Goal: Task Accomplishment & Management: Manage account settings

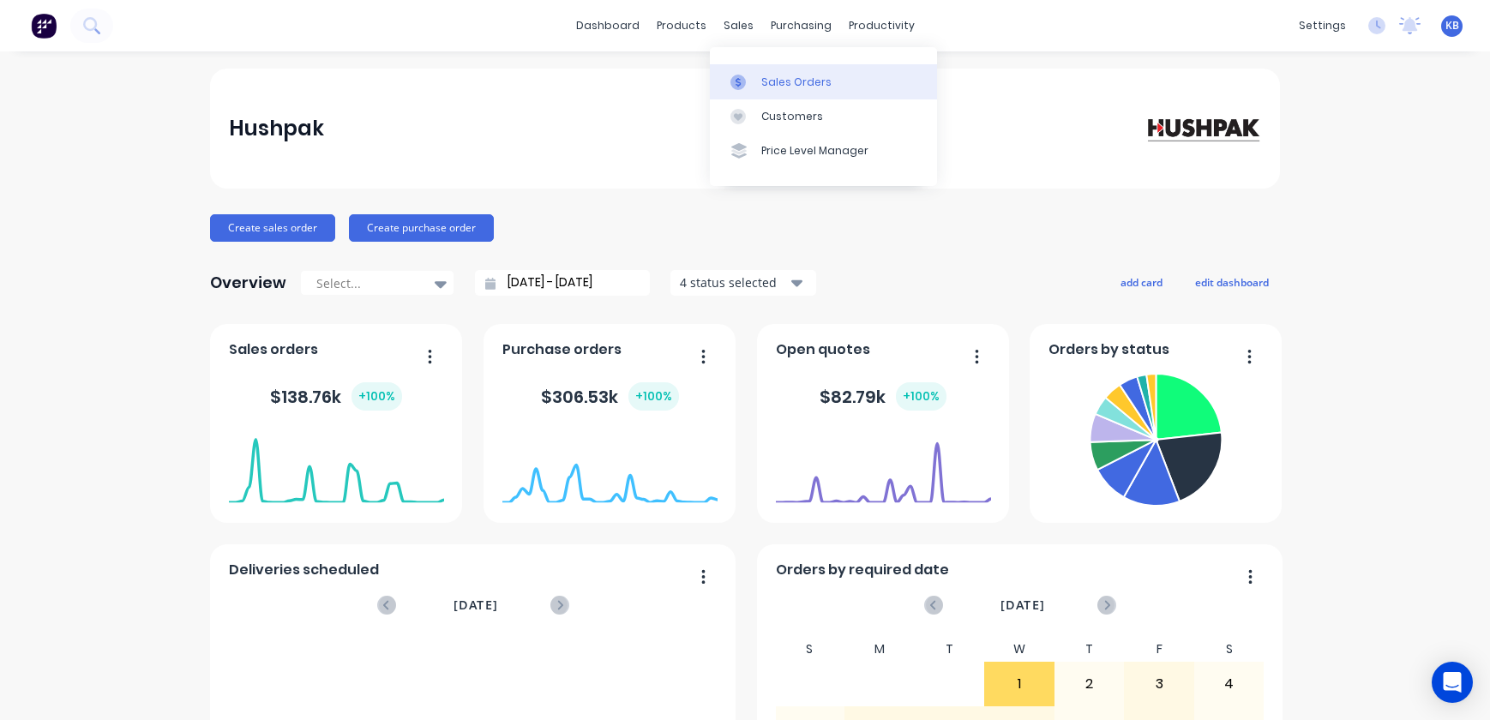
click at [746, 60] on div "Sales Orders Customers Price Level Manager" at bounding box center [823, 116] width 227 height 138
click at [753, 81] on div at bounding box center [743, 82] width 26 height 15
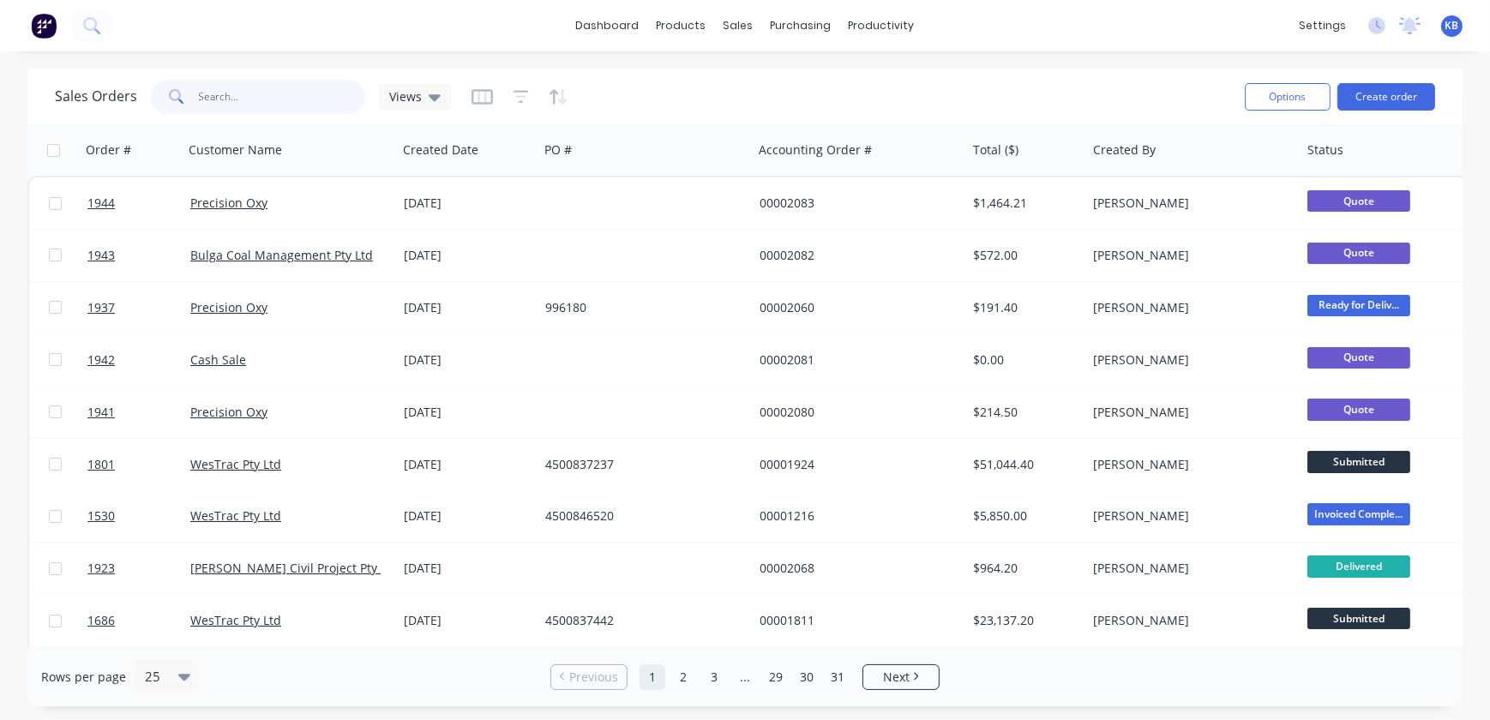
click at [250, 93] on input "text" at bounding box center [282, 97] width 167 height 34
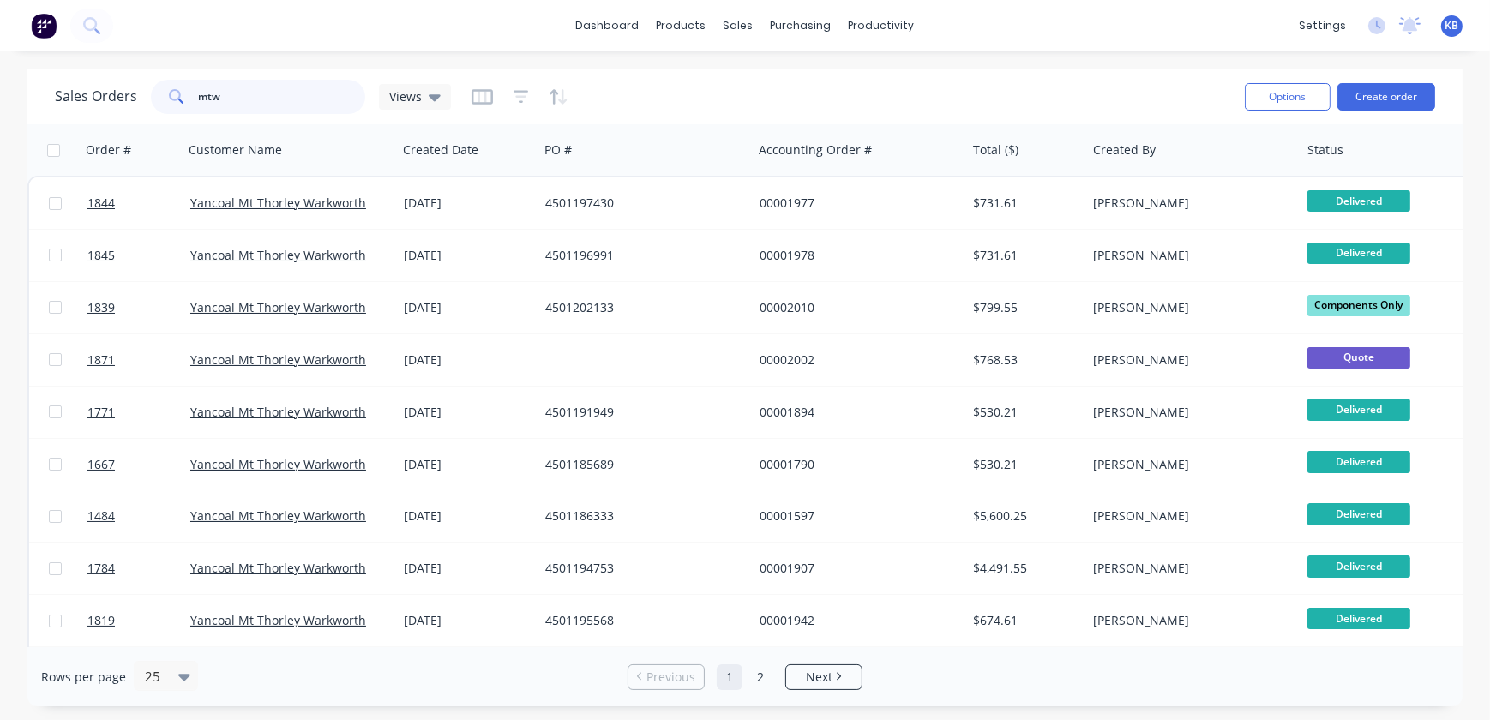
type input "mtw"
drag, startPoint x: 279, startPoint y: 103, endPoint x: 99, endPoint y: 90, distance: 180.5
click at [116, 91] on div "Sales Orders mtw Views" at bounding box center [253, 97] width 396 height 34
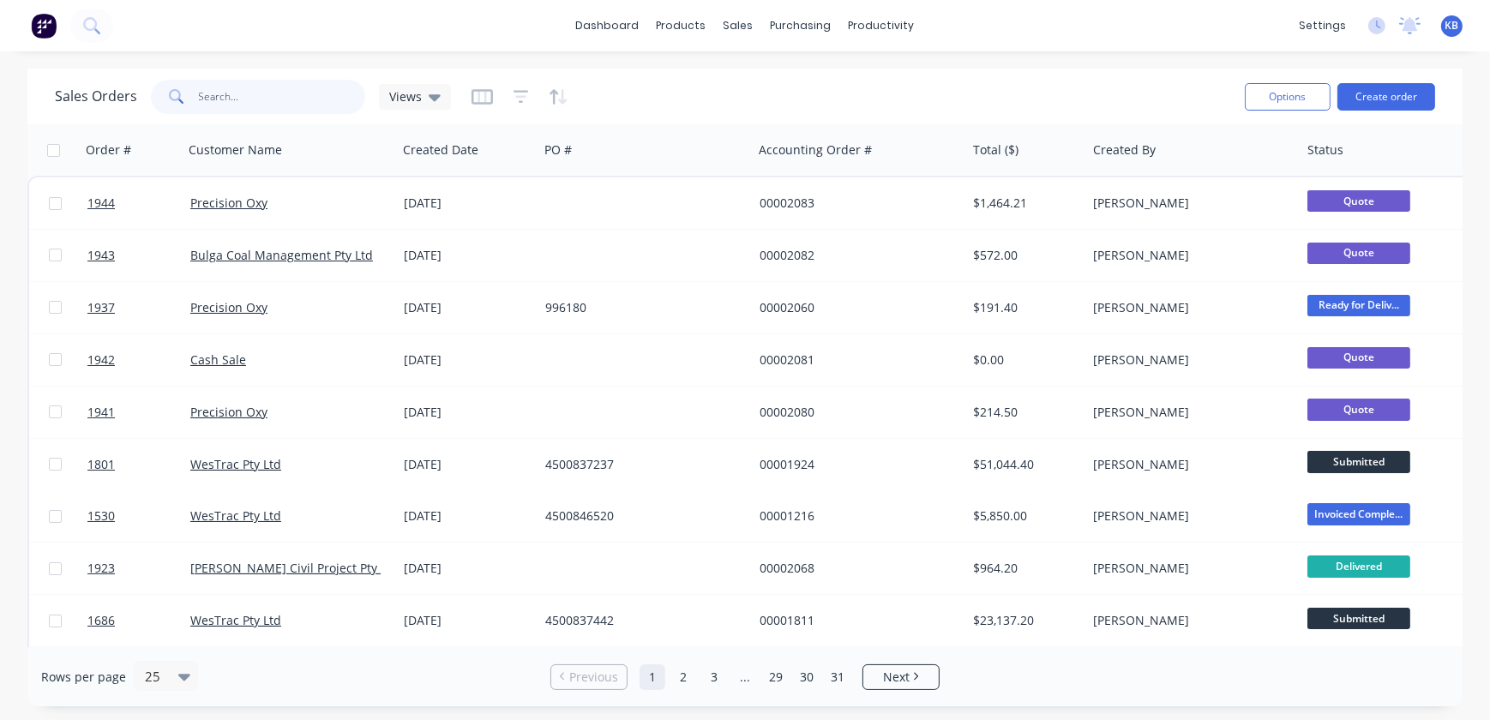
click at [243, 87] on input "text" at bounding box center [282, 97] width 167 height 34
type input "0"
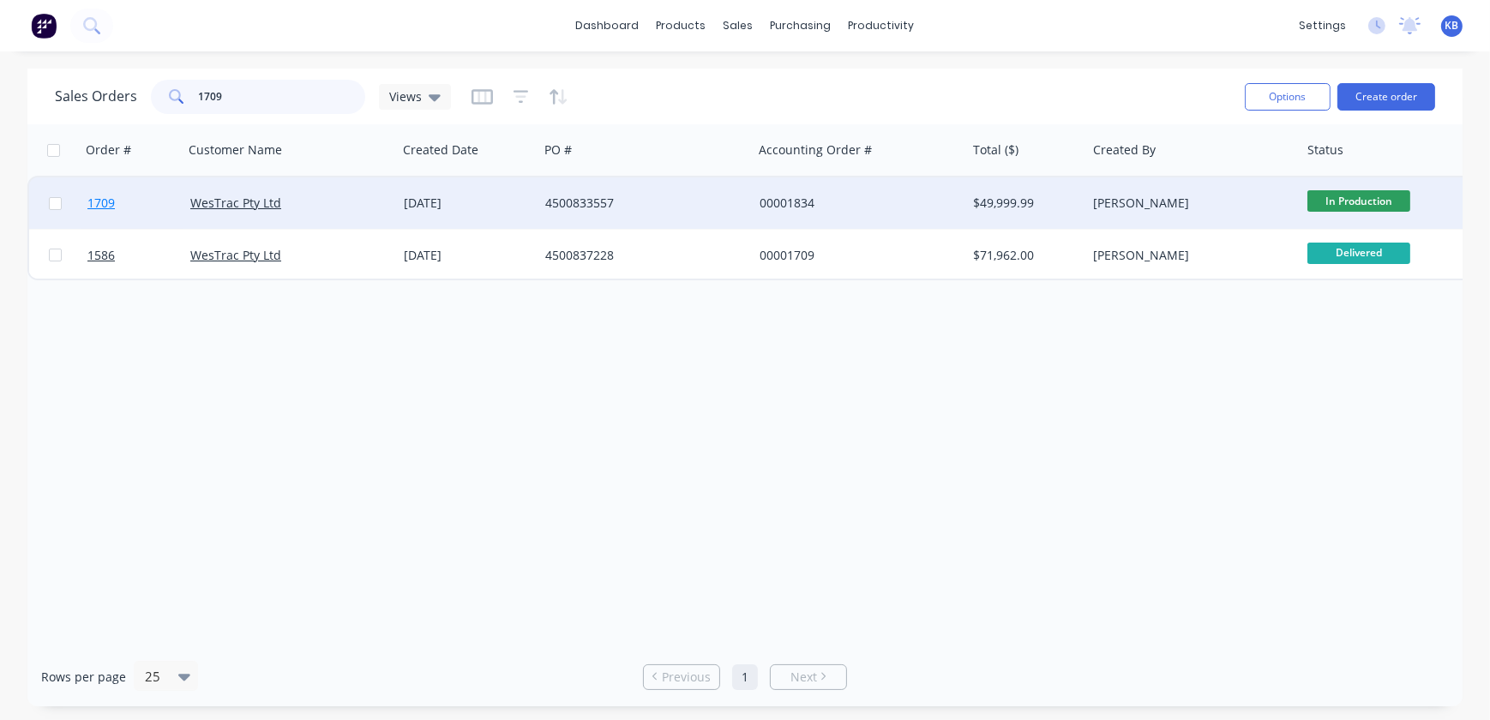
type input "1709"
click at [93, 195] on link "1709" at bounding box center [138, 202] width 103 height 51
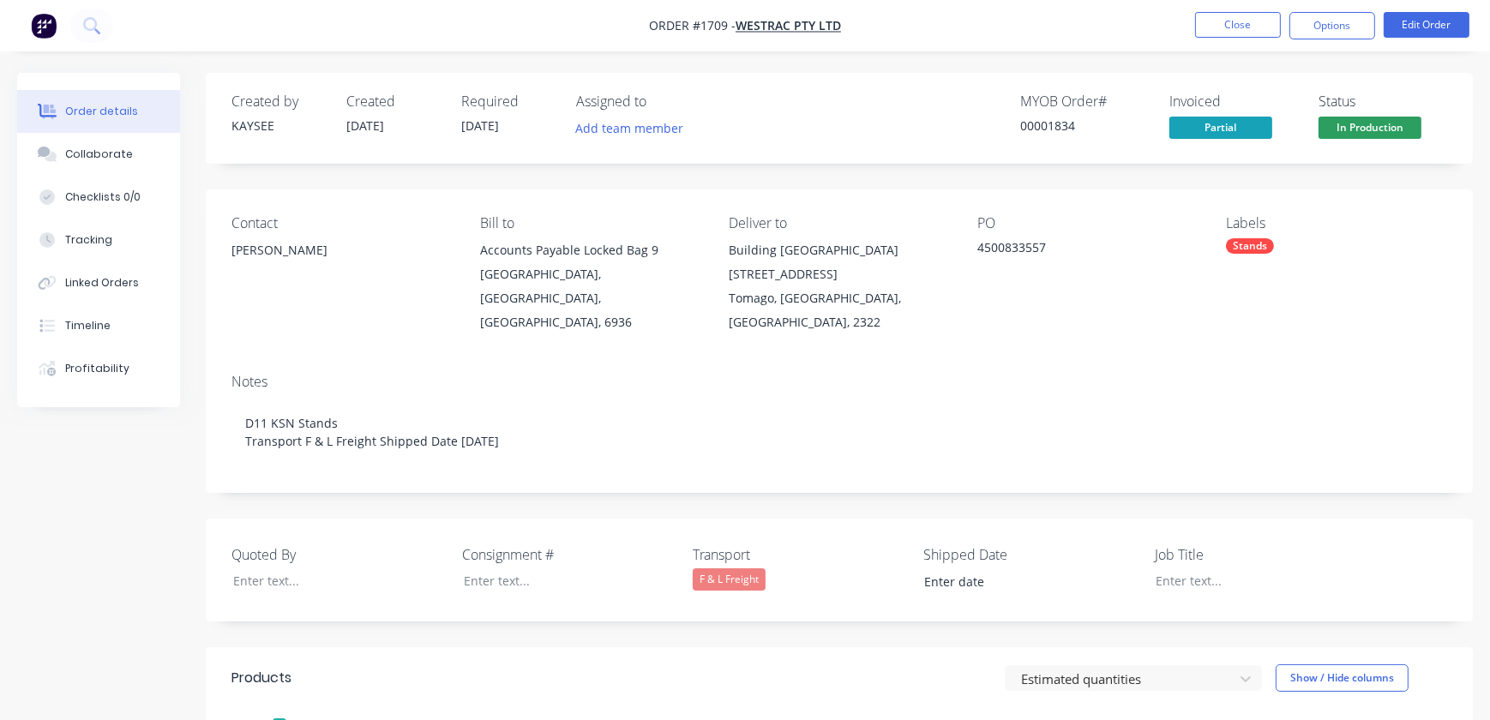
type input "[DATE]"
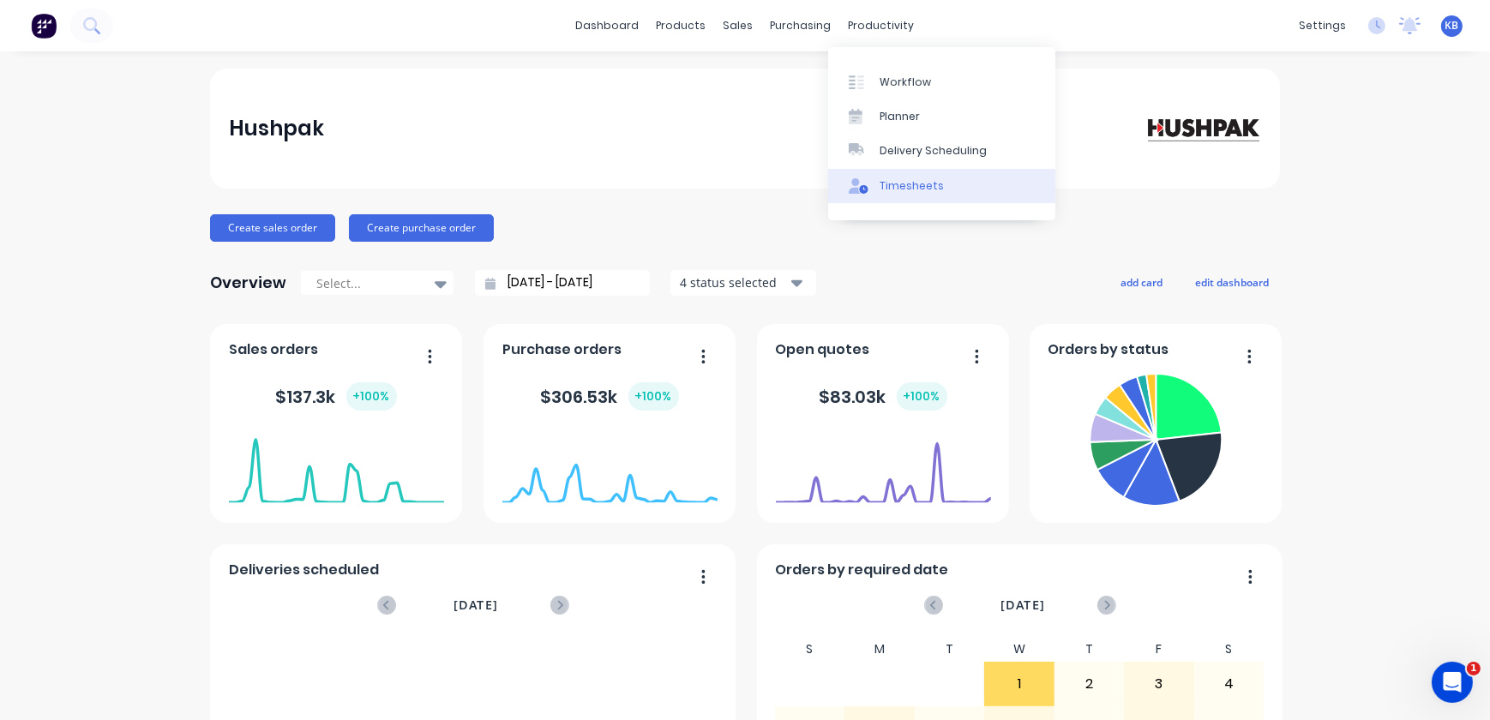
click at [925, 188] on div "Timesheets" at bounding box center [911, 185] width 64 height 15
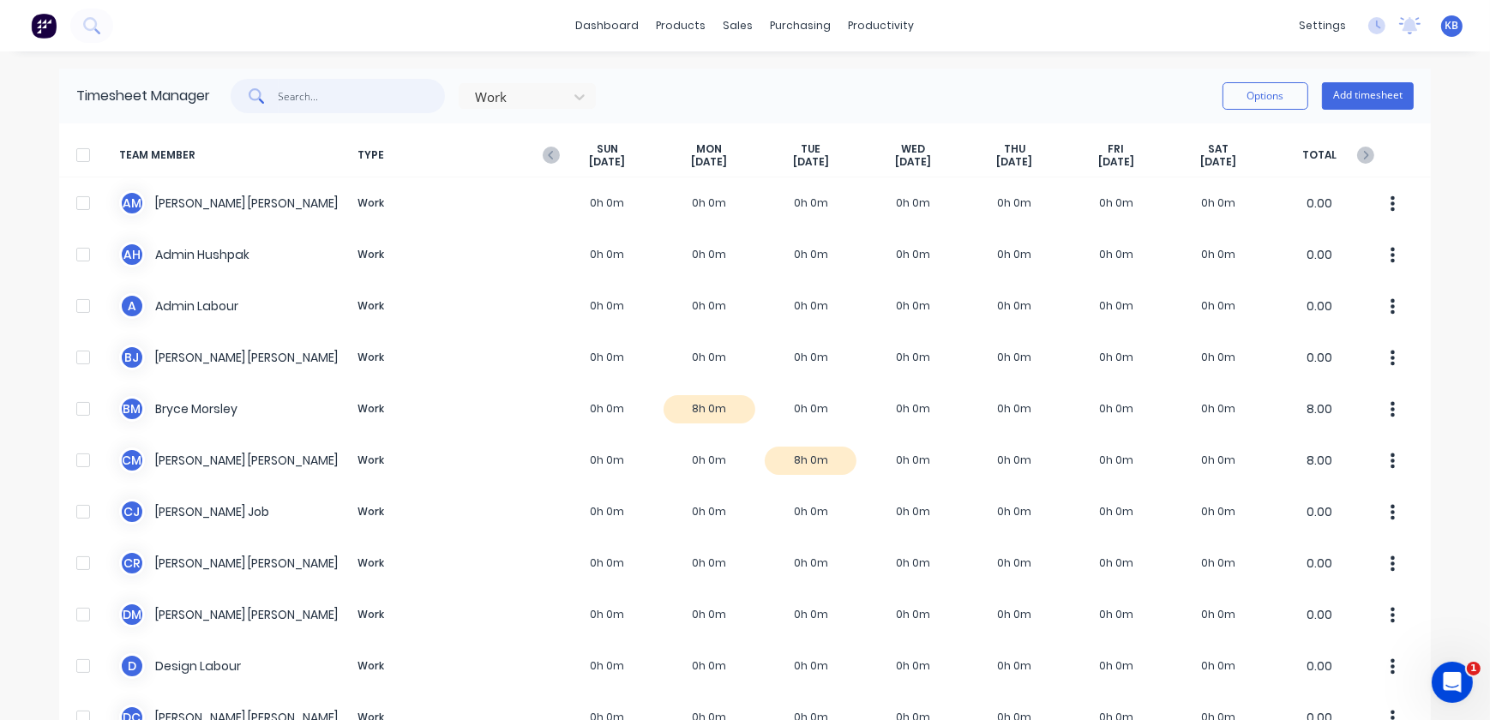
click at [312, 100] on input "text" at bounding box center [362, 96] width 167 height 34
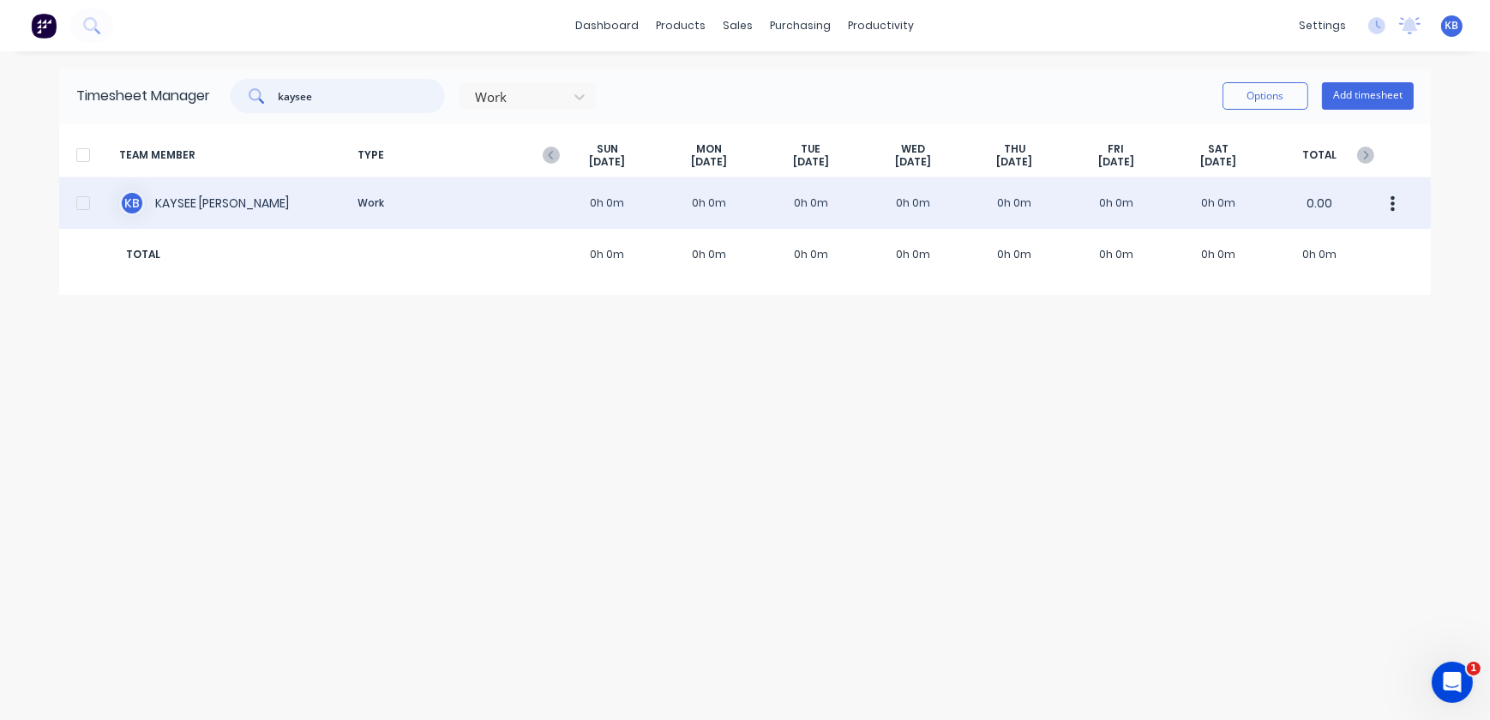
type input "kaysee"
click at [177, 196] on div "K B KAYSEE BROWNE Work 0h 0m 0h 0m 0h 0m 0h 0m 0h 0m 0h 0m 0h 0m 0.00" at bounding box center [744, 202] width 1371 height 51
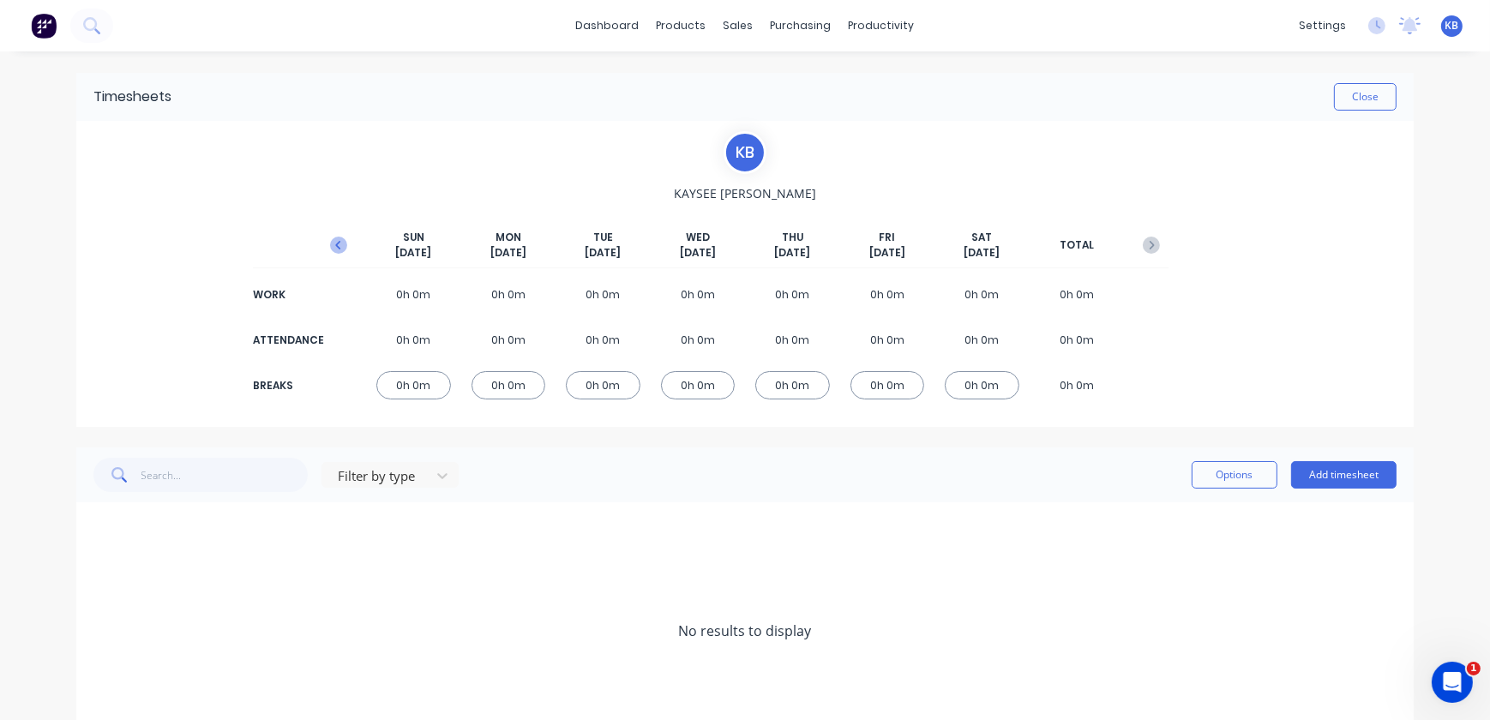
click at [334, 244] on icon "button" at bounding box center [338, 245] width 17 height 17
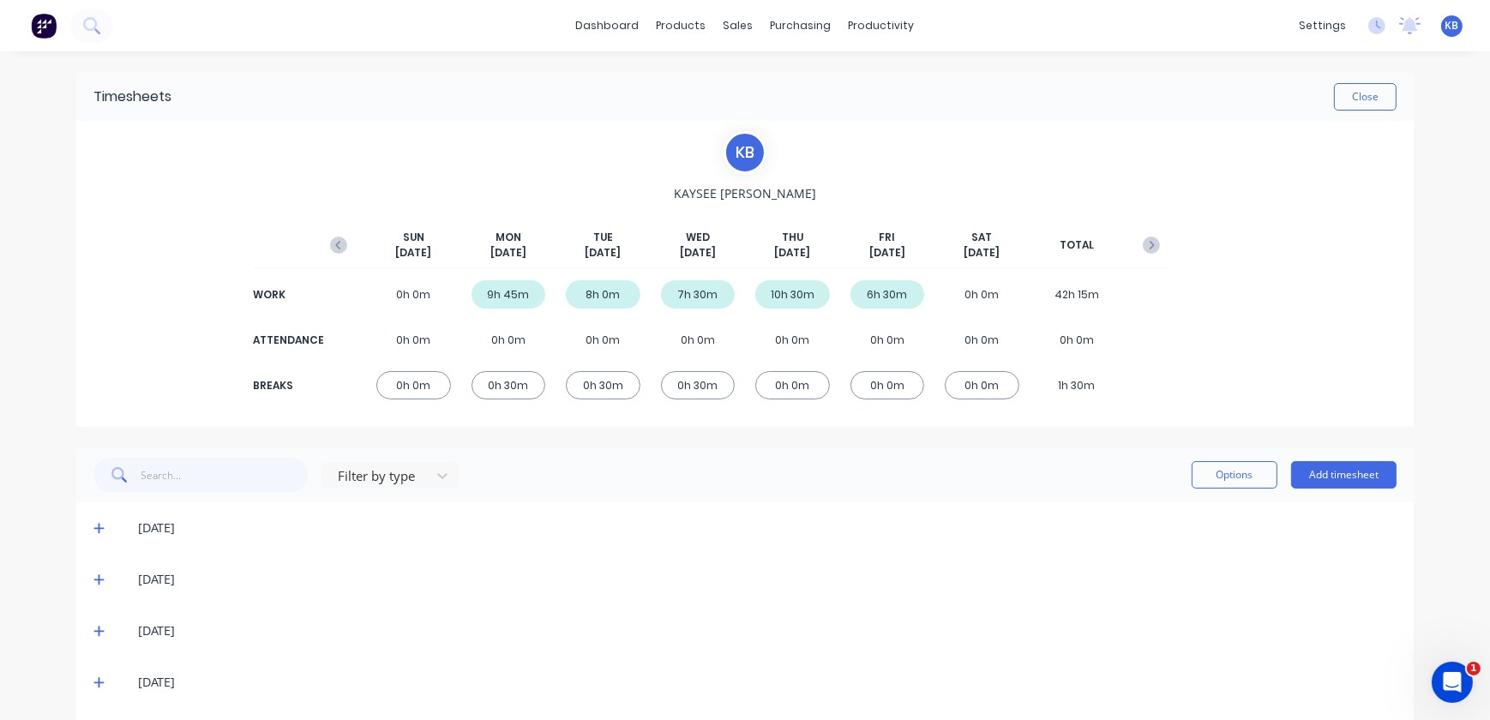
drag, startPoint x: 523, startPoint y: 292, endPoint x: 98, endPoint y: 525, distance: 484.5
click at [98, 525] on icon at bounding box center [98, 528] width 11 height 12
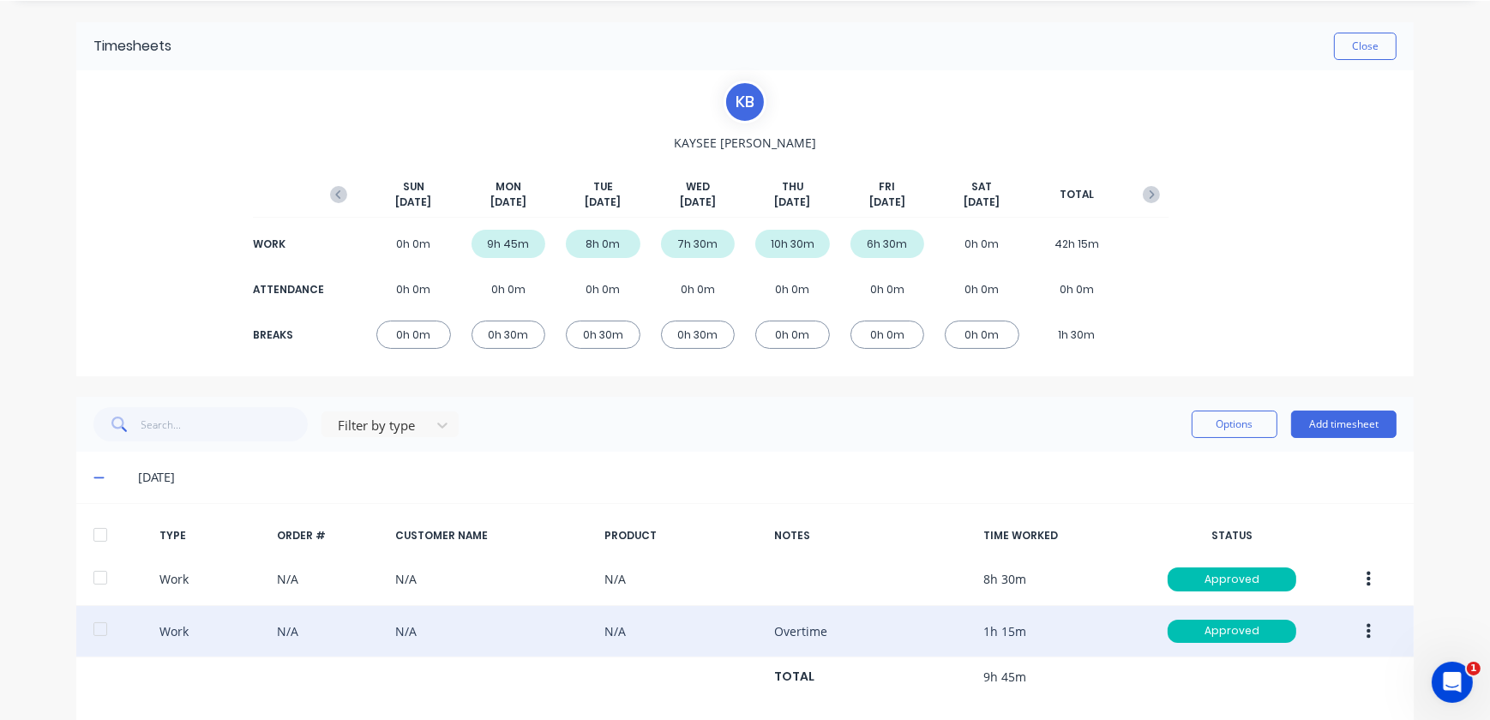
scroll to position [77, 0]
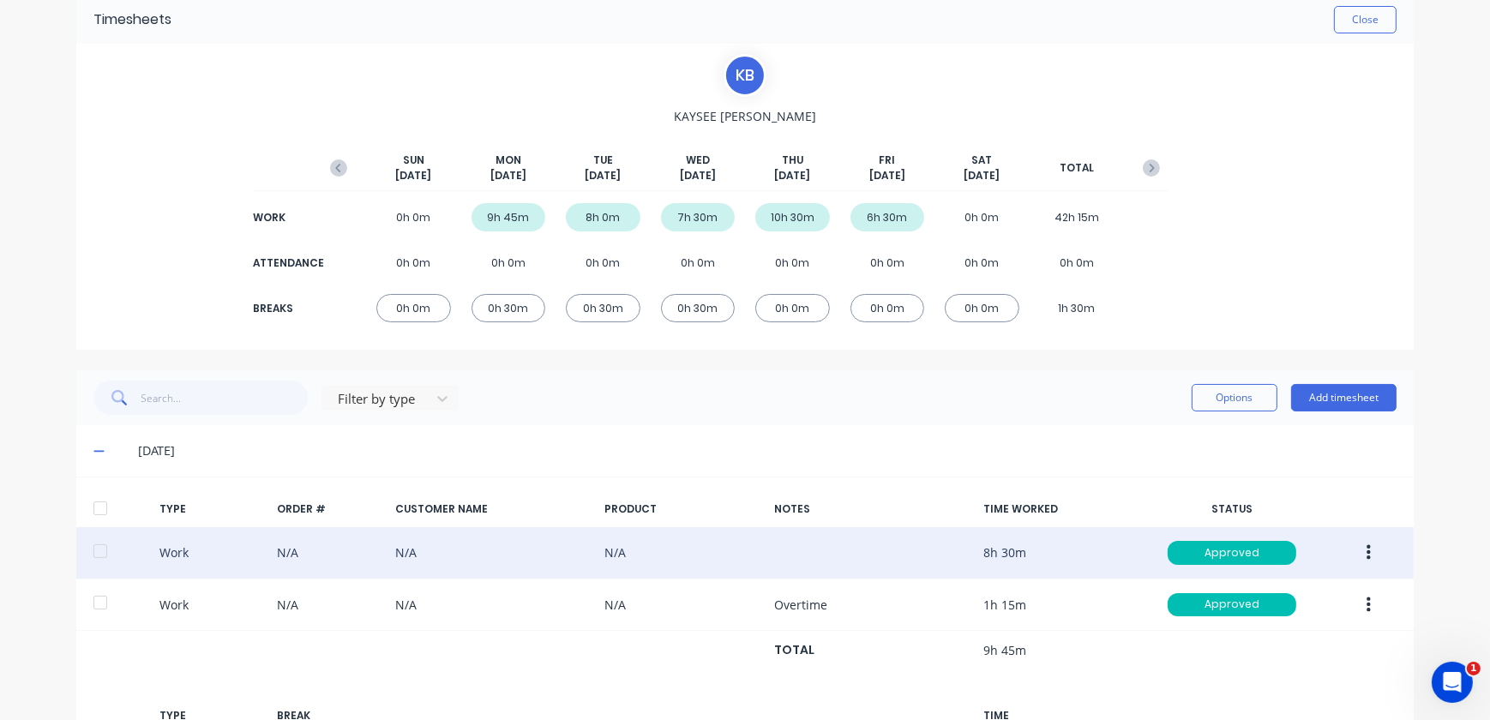
click at [1371, 560] on button "button" at bounding box center [1368, 552] width 40 height 31
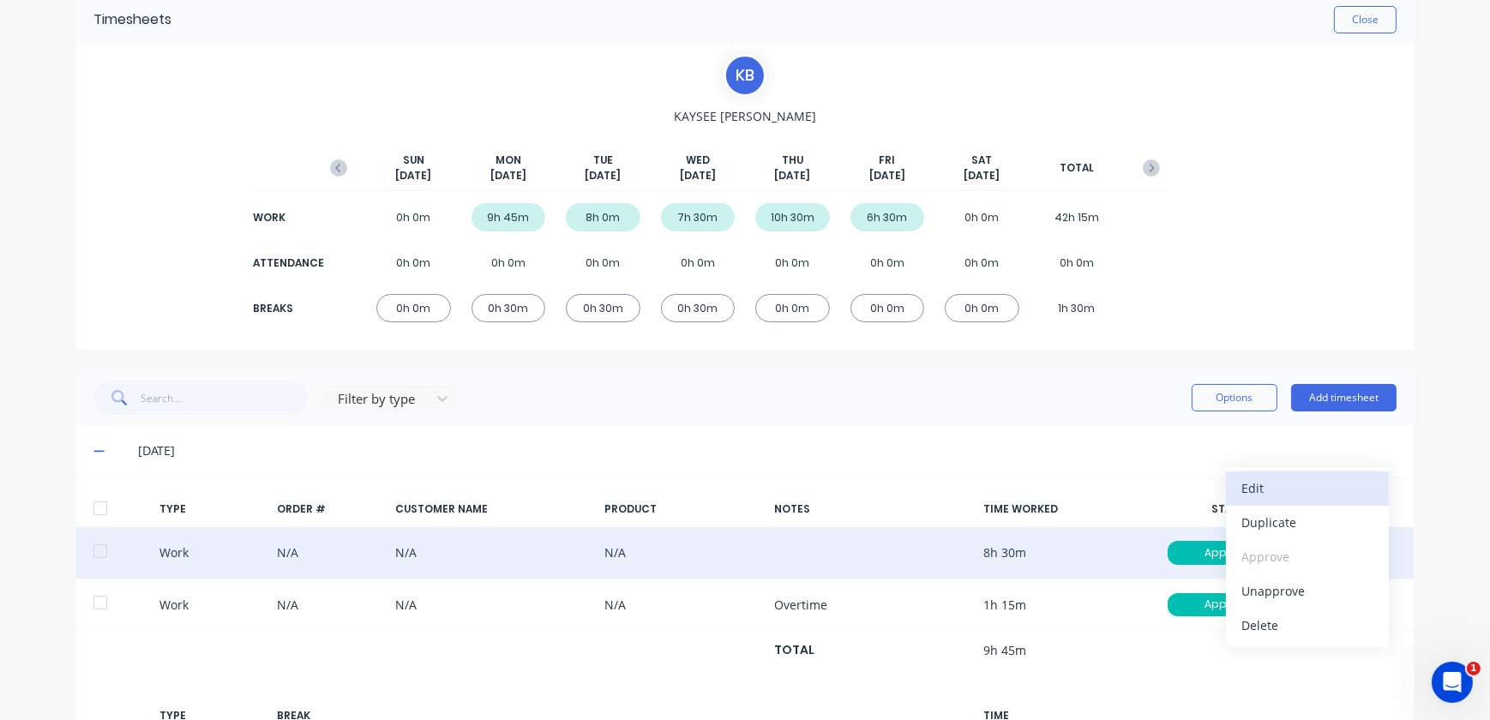
click at [1285, 485] on div "Edit" at bounding box center [1307, 488] width 132 height 25
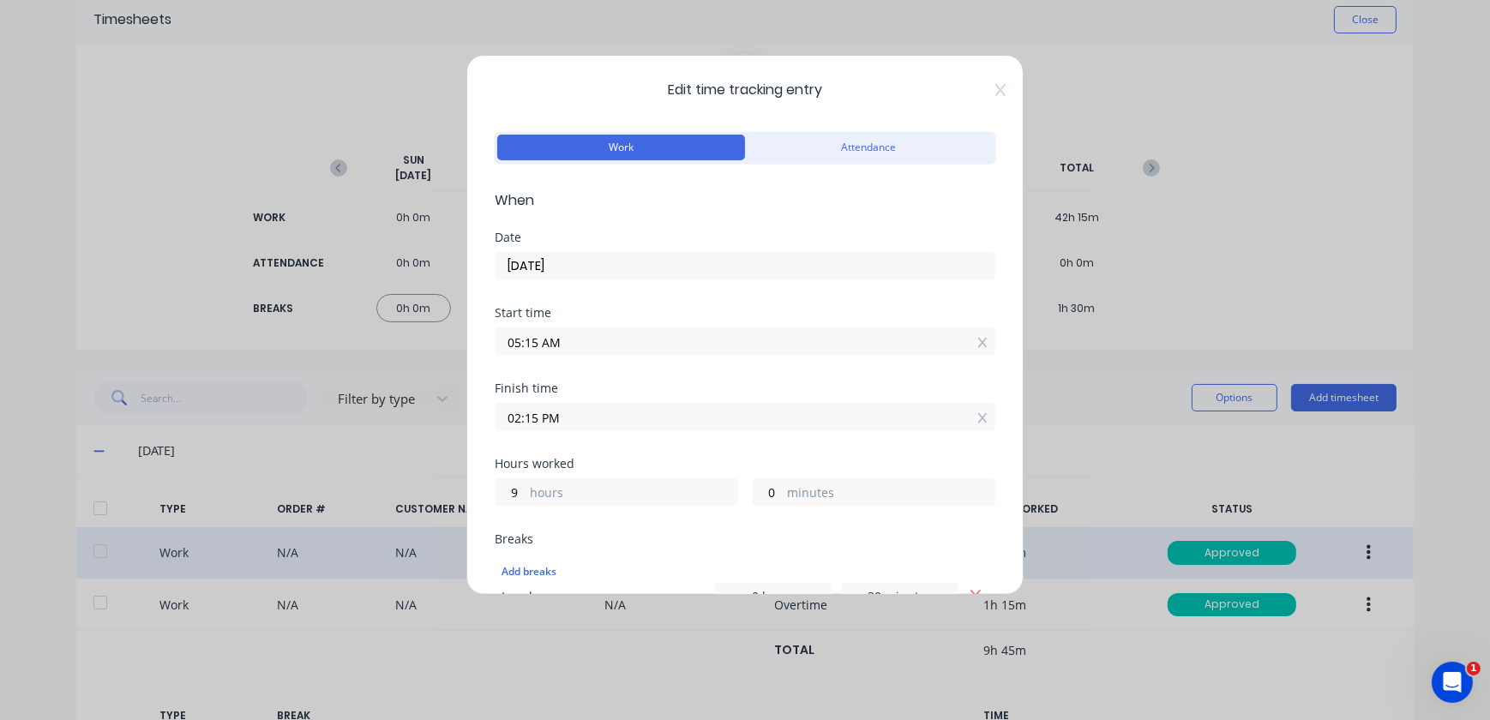
click at [661, 273] on input "[DATE]" at bounding box center [744, 266] width 499 height 26
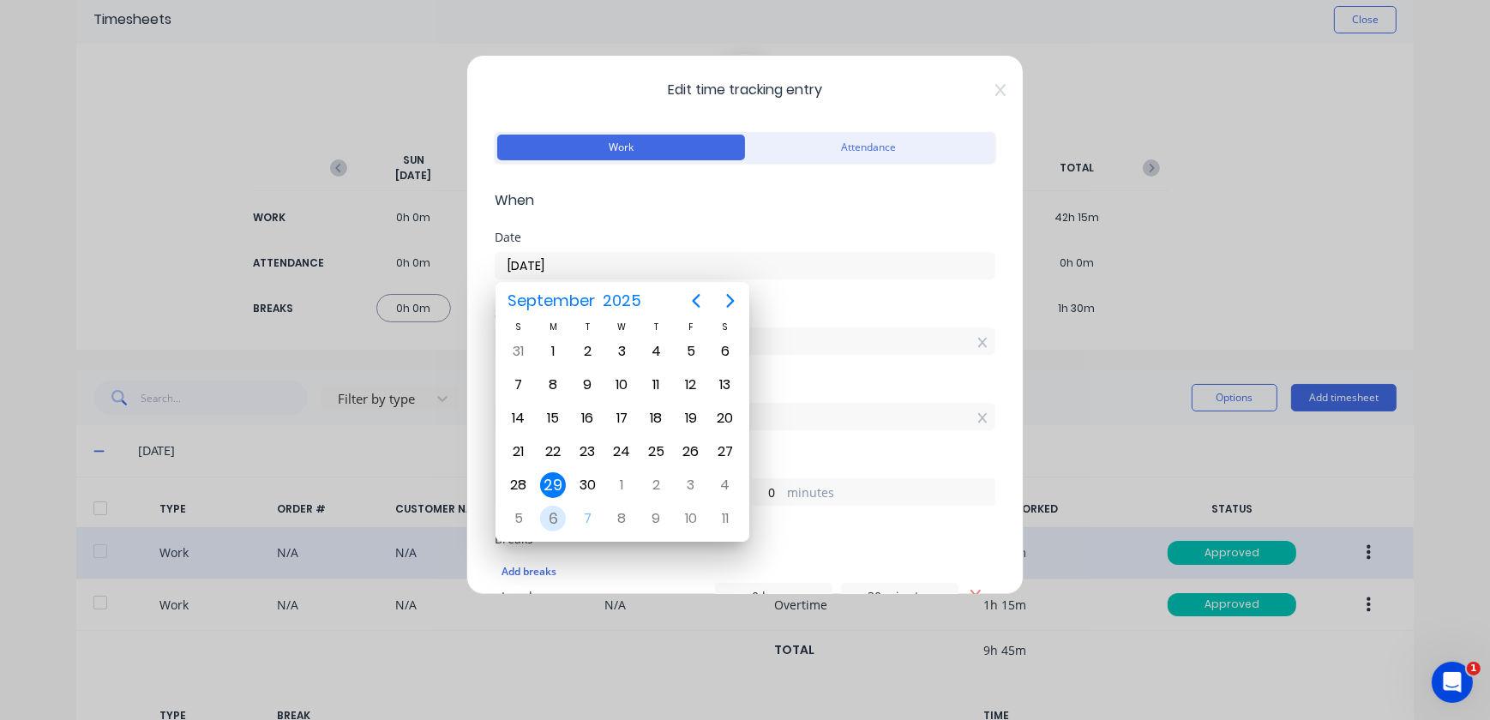
click at [549, 511] on div "6" at bounding box center [553, 519] width 26 height 26
type input "06/10/2025"
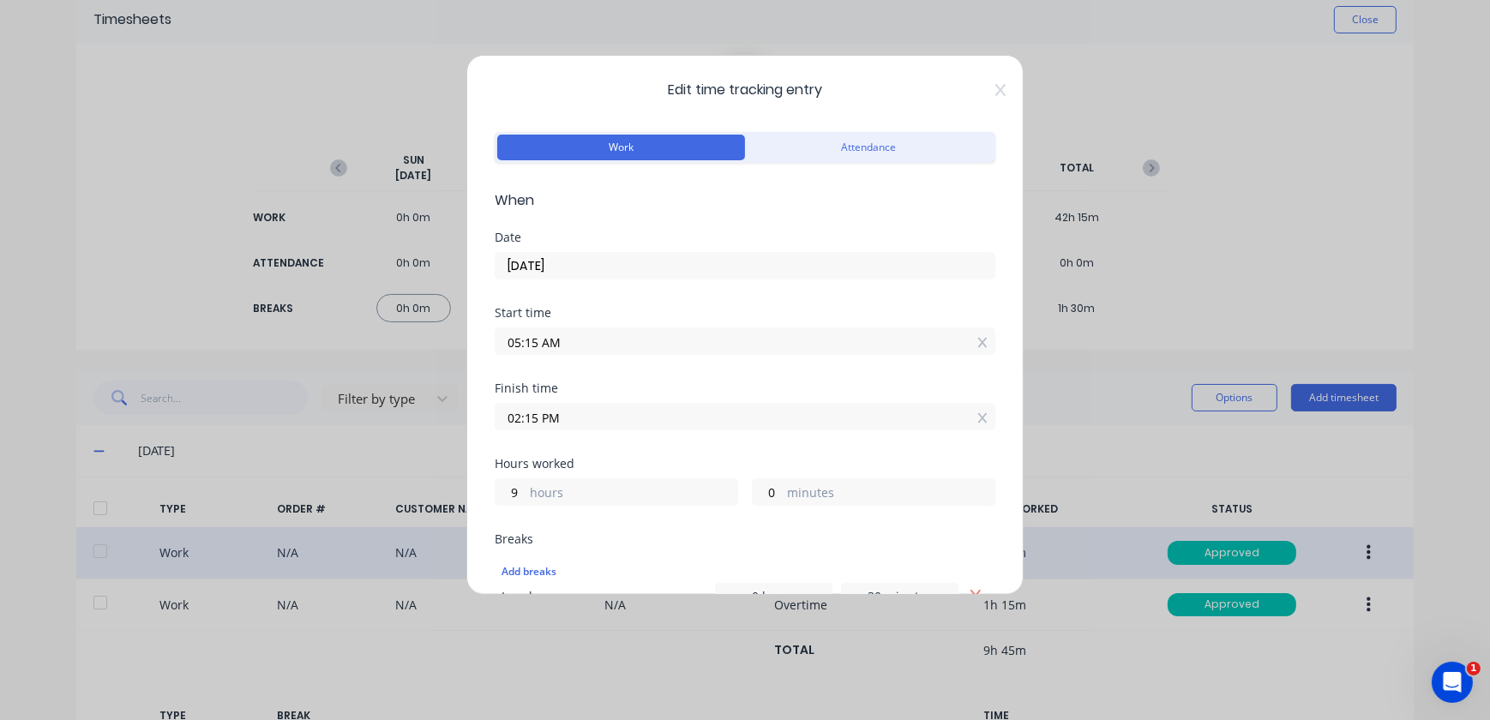
scroll to position [0, 0]
click at [543, 348] on input "05:15 AM" at bounding box center [744, 341] width 499 height 26
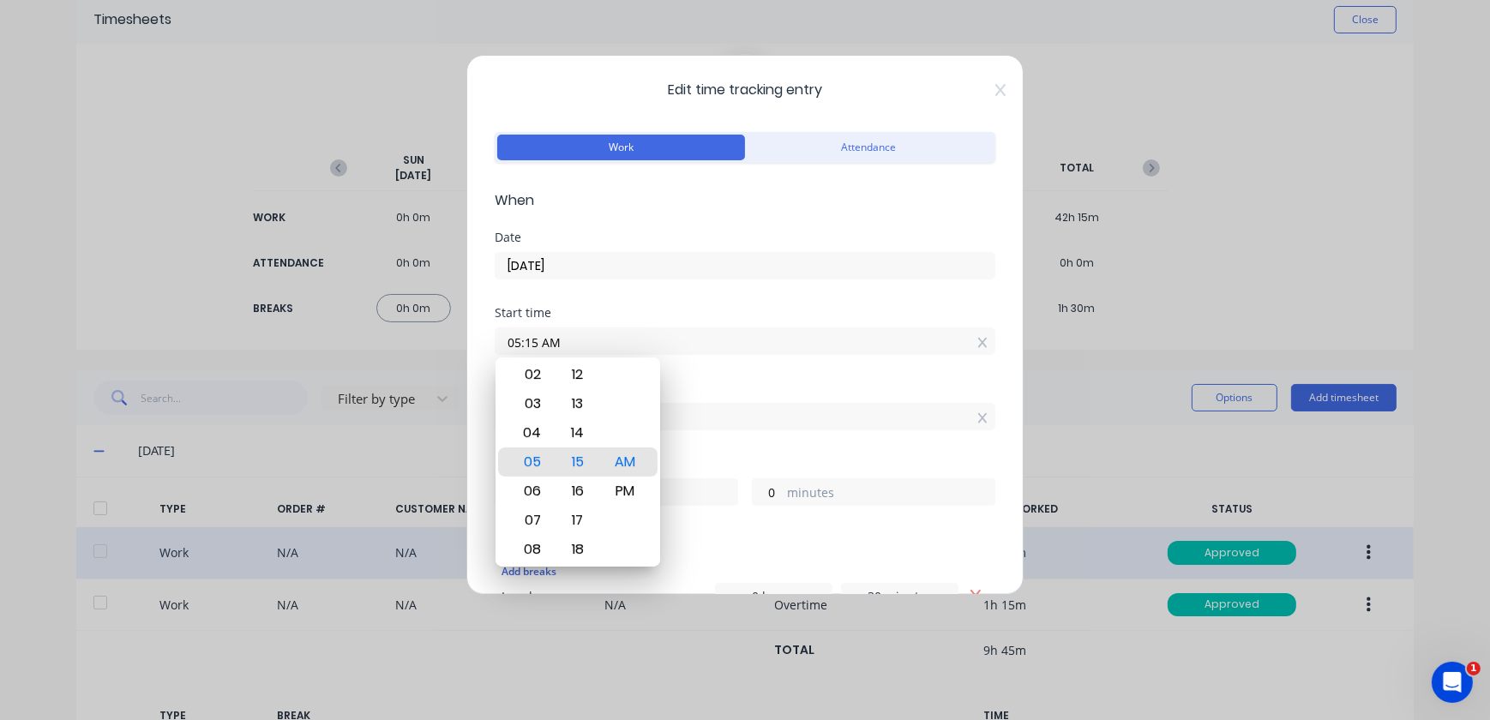
click at [525, 341] on input "05:15 AM" at bounding box center [744, 341] width 499 height 26
drag, startPoint x: 552, startPoint y: 339, endPoint x: 542, endPoint y: 340, distance: 10.4
click at [492, 343] on div "Edit time tracking entry Work Attendance When Date 06/10/2025 Start time 05:15 …" at bounding box center [744, 325] width 557 height 540
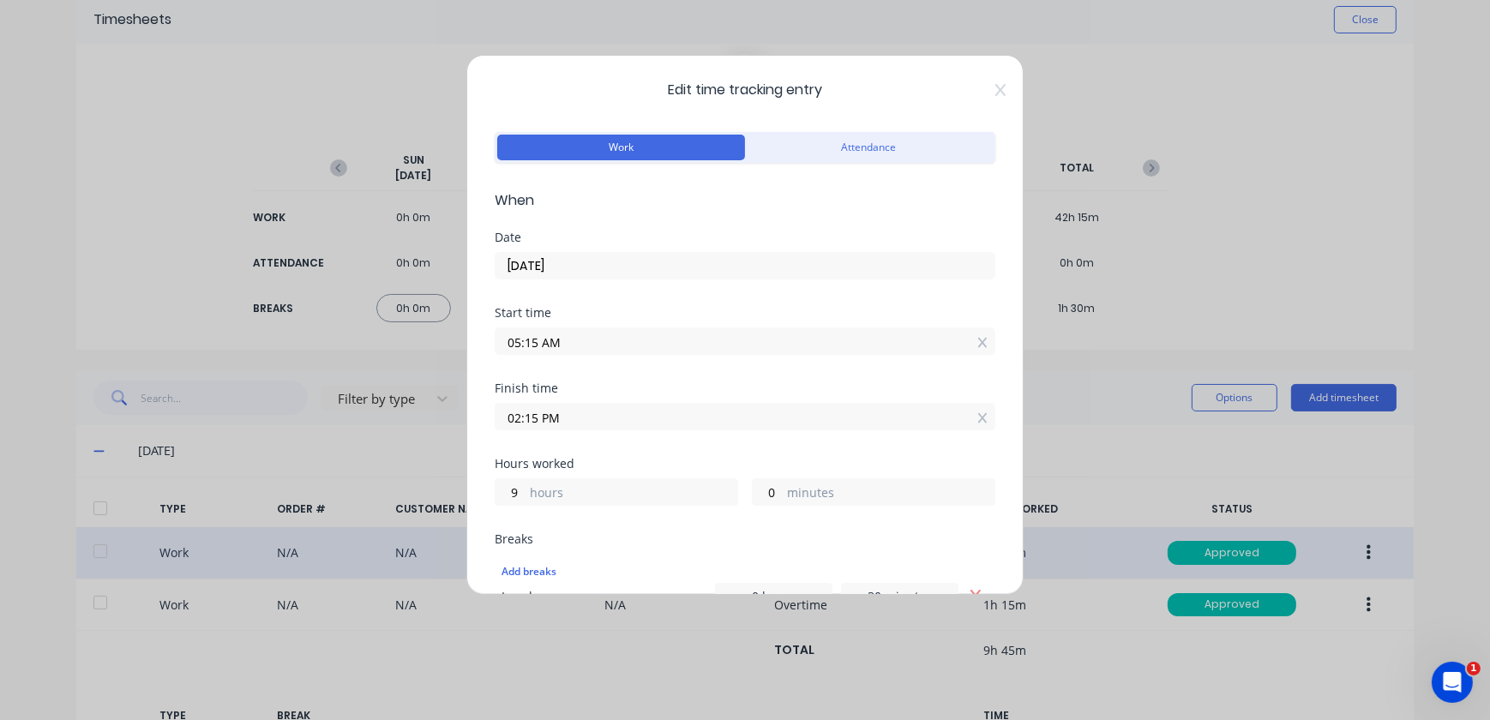
drag, startPoint x: 622, startPoint y: 338, endPoint x: 477, endPoint y: 341, distance: 144.9
click at [478, 341] on div "Edit time tracking entry Work Attendance When Date 06/10/2025 Start time 05:15 …" at bounding box center [744, 325] width 557 height 540
click at [962, 356] on div "Start time" at bounding box center [745, 344] width 501 height 75
click at [729, 345] on input at bounding box center [744, 341] width 499 height 26
type input "03:01 PM"
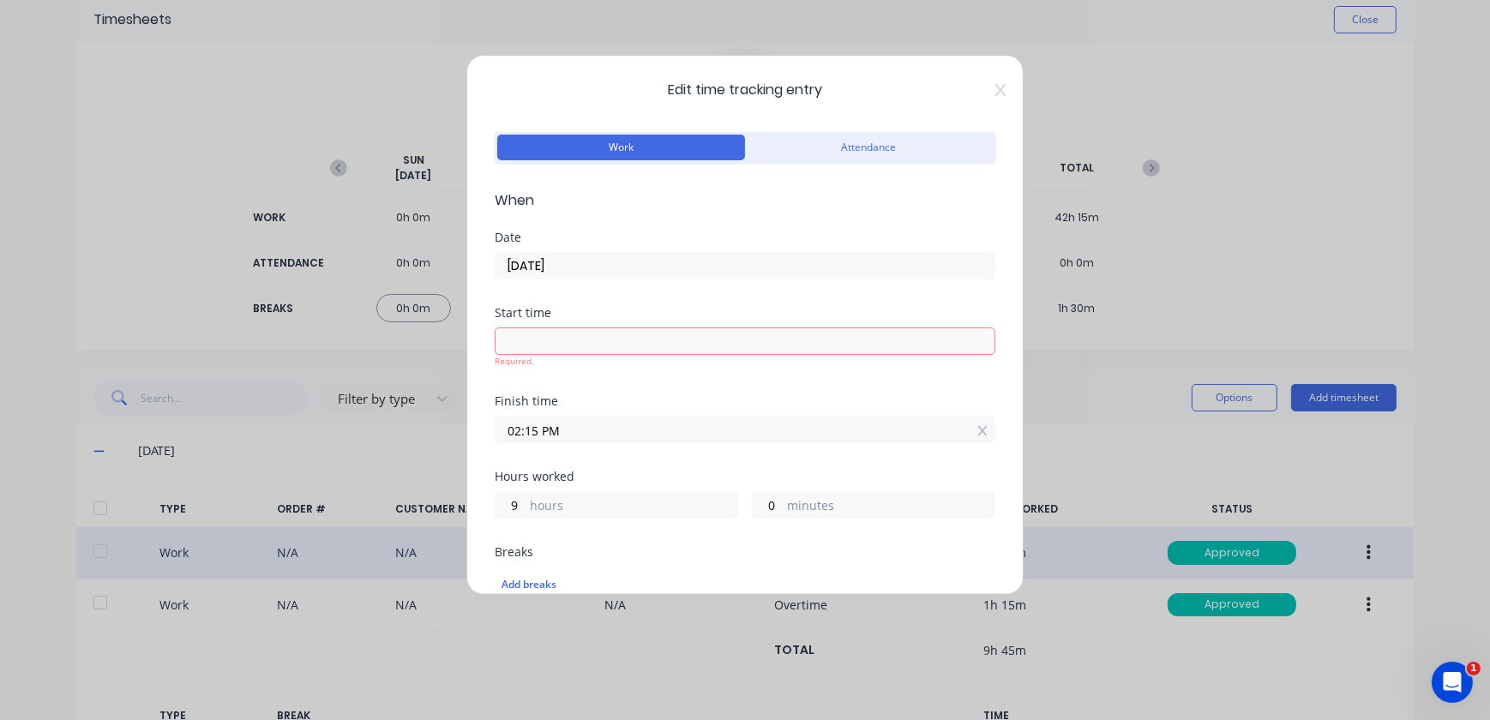
type input "23"
type input "14"
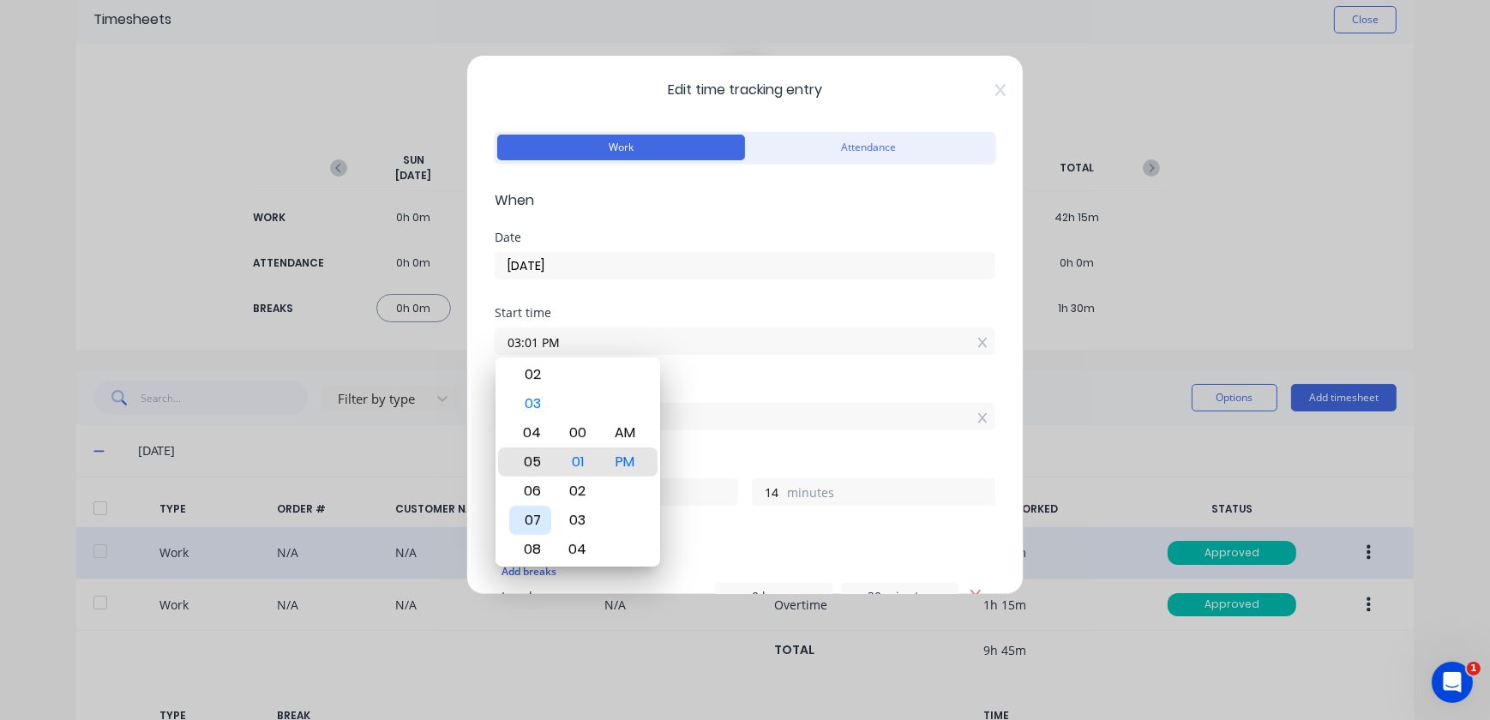
type input "05:01 PM"
type input "21"
type input "06:01 PM"
type input "20"
click at [537, 517] on div "08" at bounding box center [530, 520] width 42 height 29
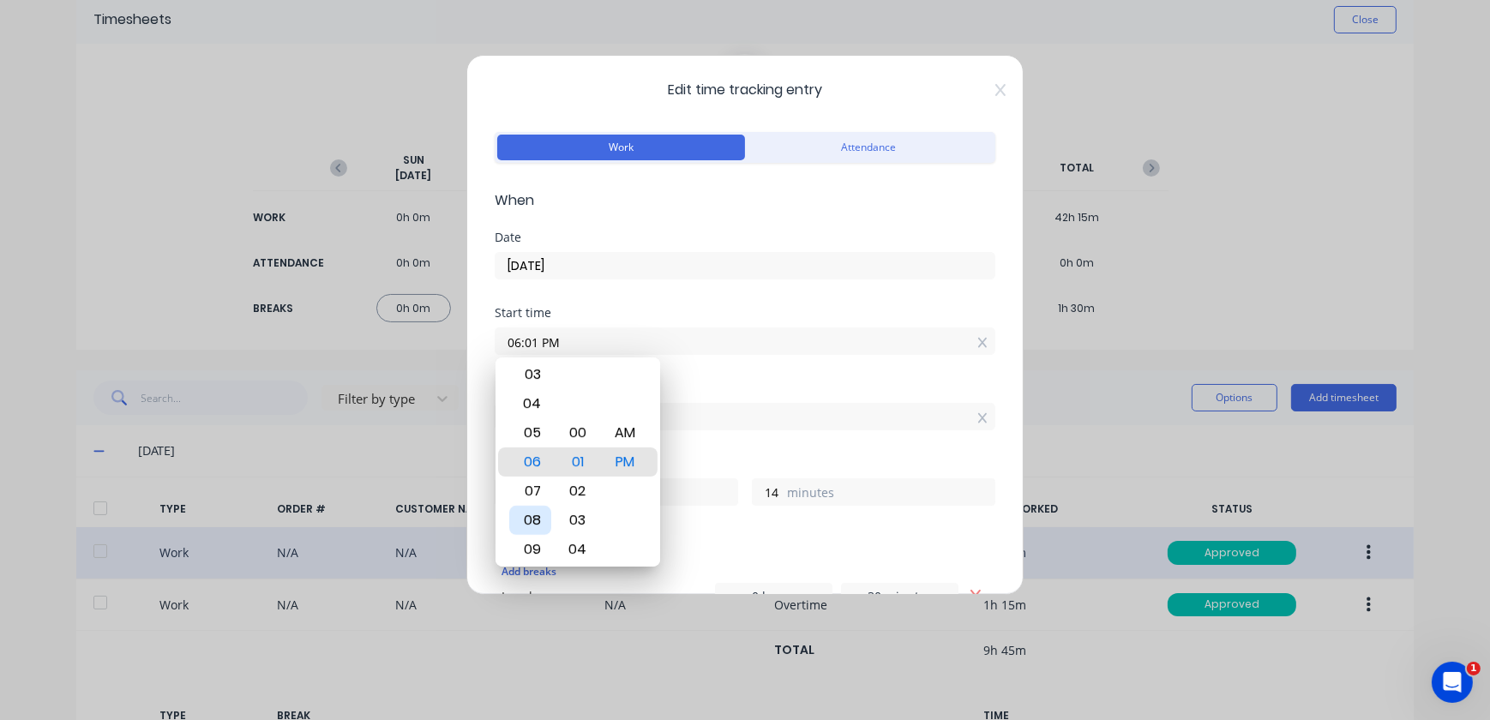
type input "08:01 PM"
type input "18"
click at [585, 435] on div "00" at bounding box center [577, 432] width 42 height 29
type input "08:00 PM"
type input "15"
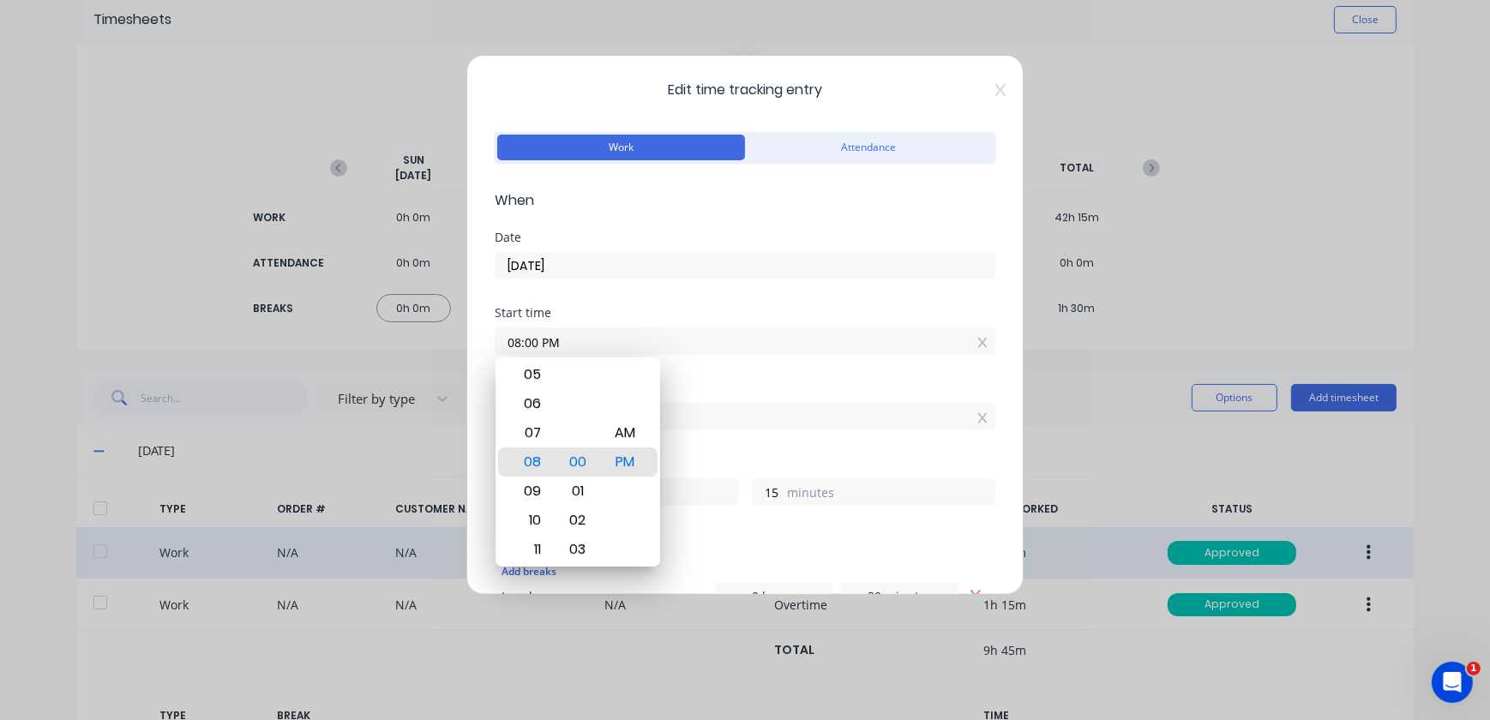
click at [849, 428] on label "02:15 PM" at bounding box center [745, 416] width 501 height 27
click at [849, 428] on input "02:15 PM" at bounding box center [744, 417] width 499 height 26
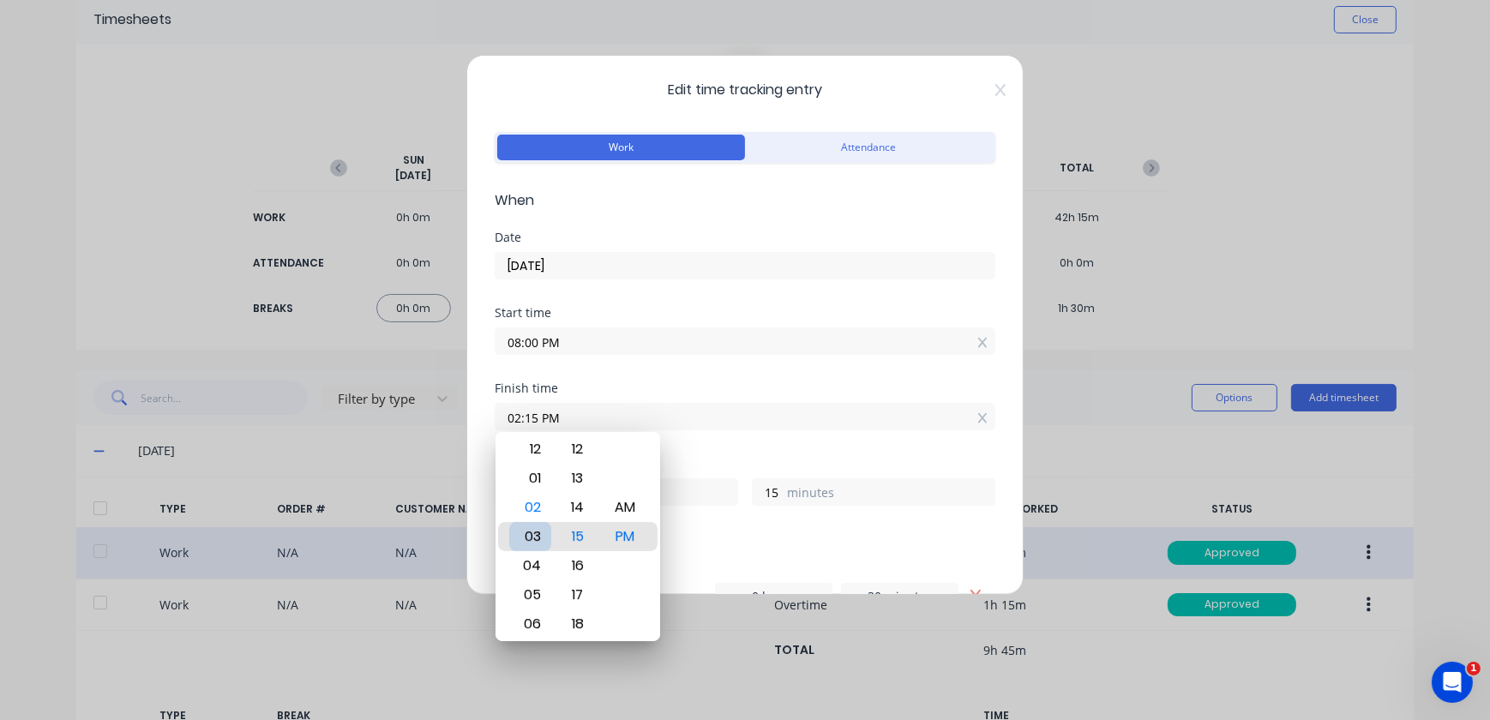
type input "03:15 PM"
type input "19"
click at [525, 534] on div "03" at bounding box center [530, 536] width 42 height 29
type input "03:18 PM"
type input "18"
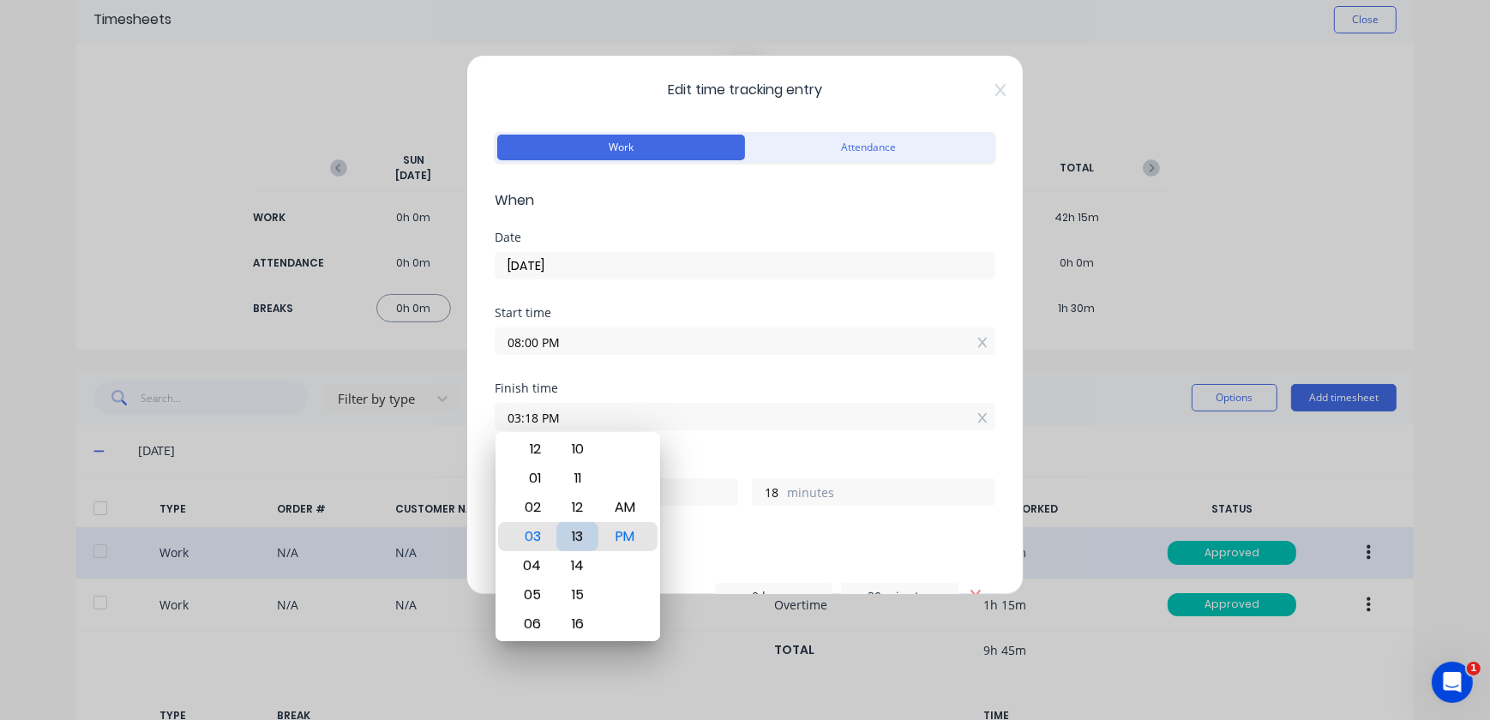
type input "03:13 PM"
type input "13"
type input "03:11 PM"
type input "11"
type input "03:09 PM"
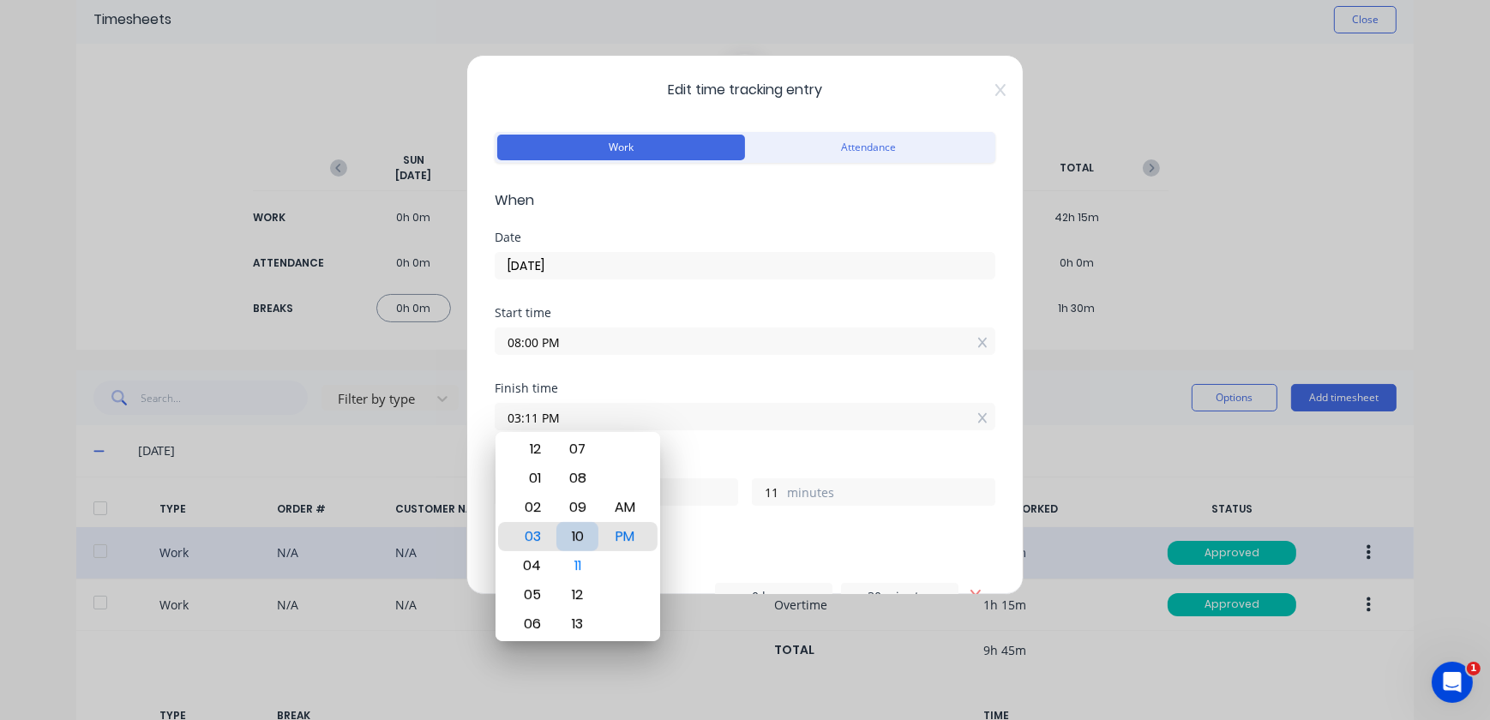
type input "9"
type input "03:07 PM"
type input "7"
type input "03:06 PM"
type input "6"
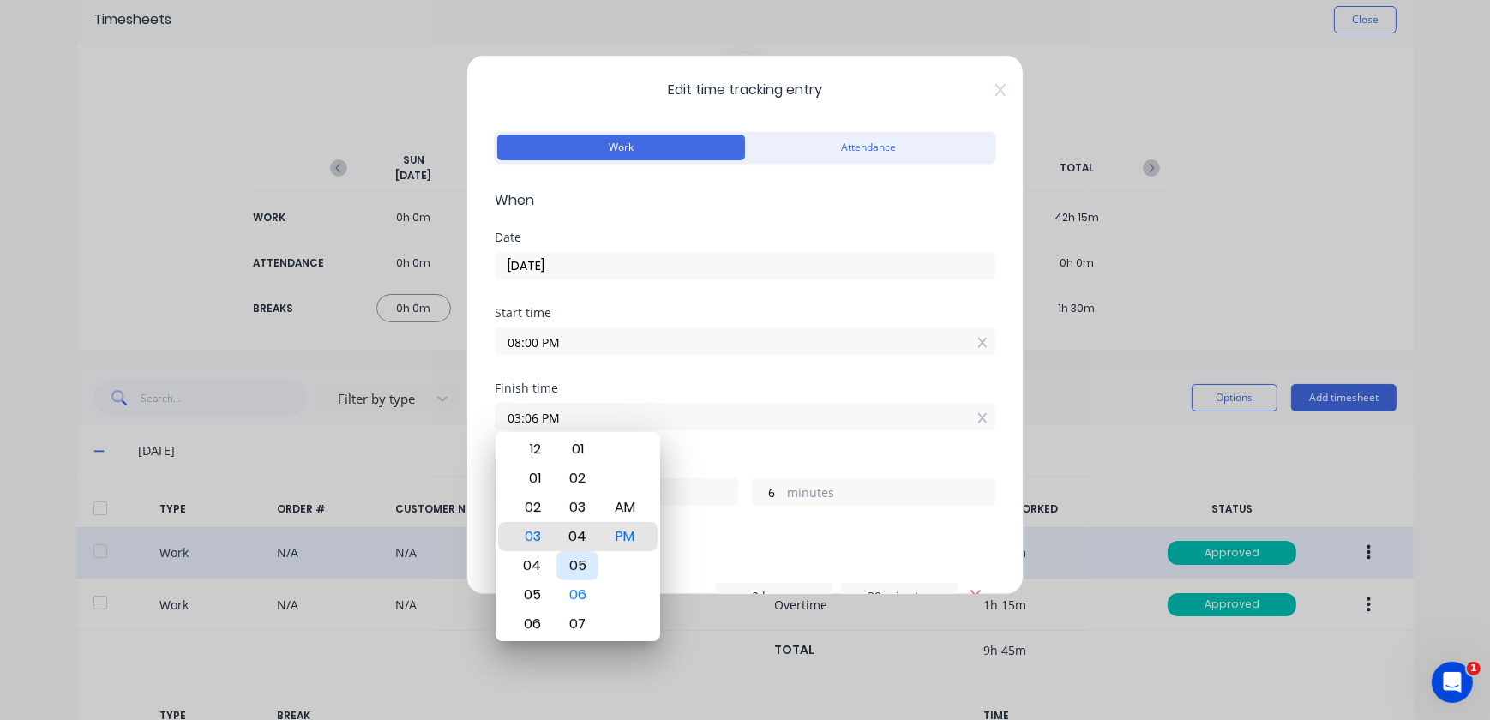
type input "03:03 PM"
type input "3"
type input "03:01 PM"
type input "1"
type input "03:00 PM"
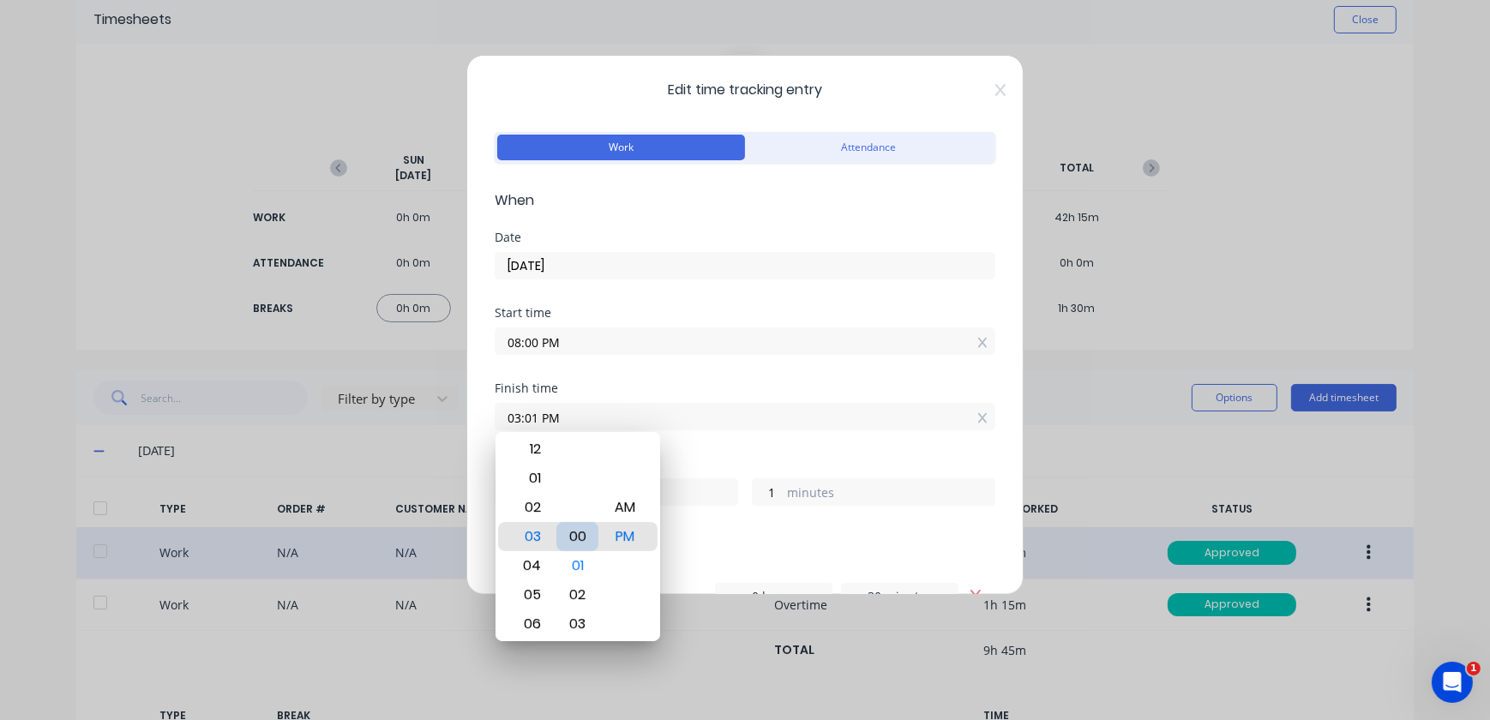
type input "0"
click at [634, 537] on div "PM" at bounding box center [624, 536] width 42 height 29
click at [832, 429] on label "03:00 PM" at bounding box center [745, 416] width 501 height 27
click at [832, 429] on input "03:00 PM" at bounding box center [744, 417] width 499 height 26
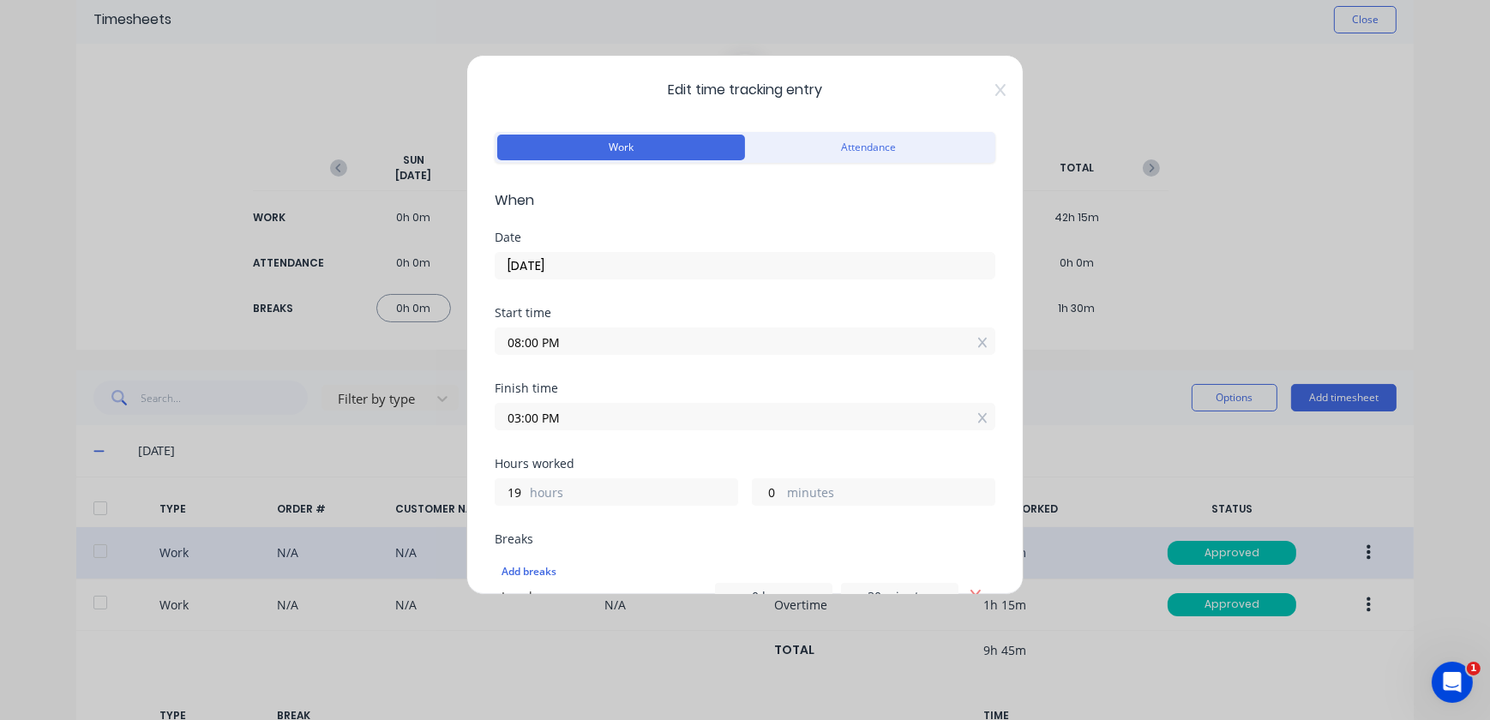
click at [763, 327] on label "08:00 PM" at bounding box center [745, 340] width 501 height 27
click at [763, 328] on input "08:00 PM" at bounding box center [744, 341] width 499 height 26
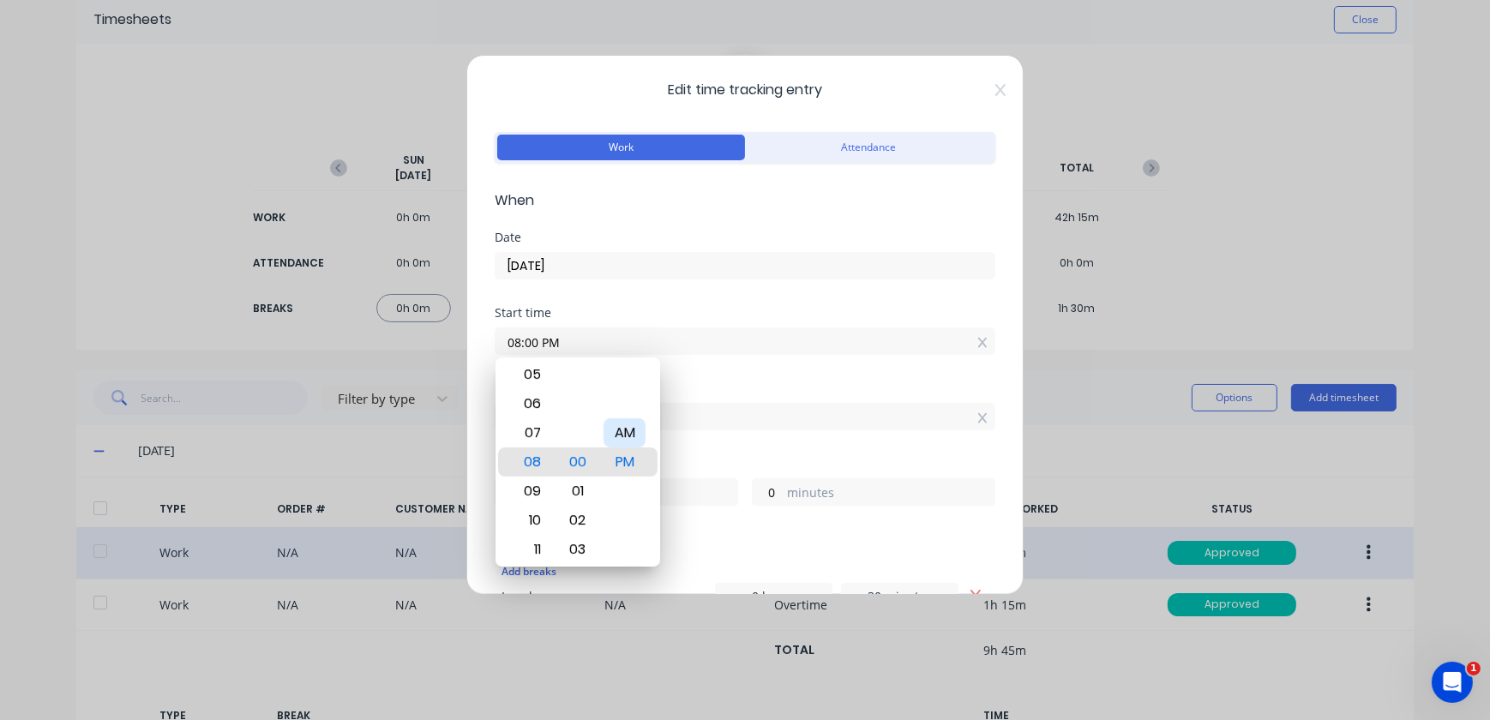
click at [628, 429] on div "AM" at bounding box center [624, 432] width 42 height 29
type input "08:00 AM"
type input "7"
click at [921, 485] on label "minutes" at bounding box center [890, 493] width 207 height 21
click at [783, 485] on input "0" at bounding box center [768, 492] width 30 height 26
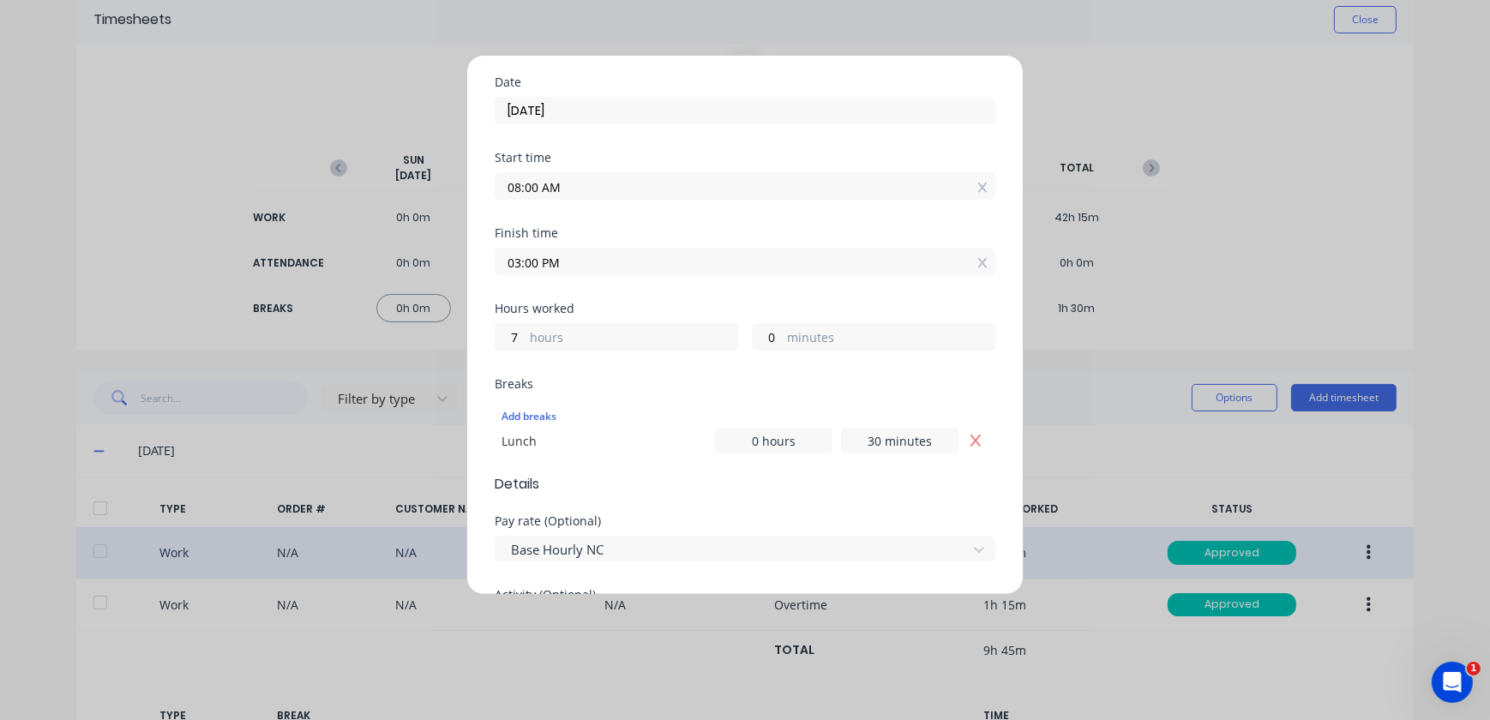
scroll to position [233, 0]
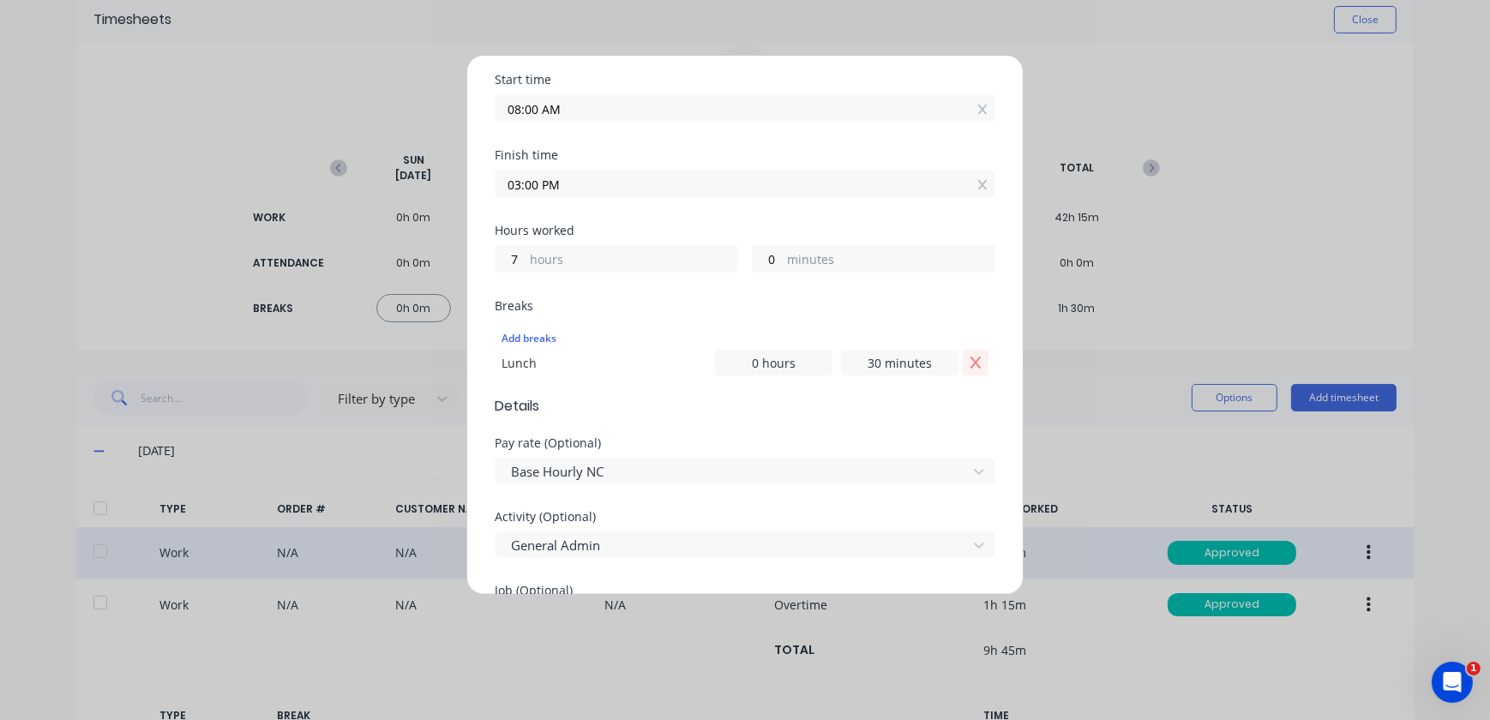
click at [969, 360] on icon "Remove Lunch" at bounding box center [976, 363] width 14 height 14
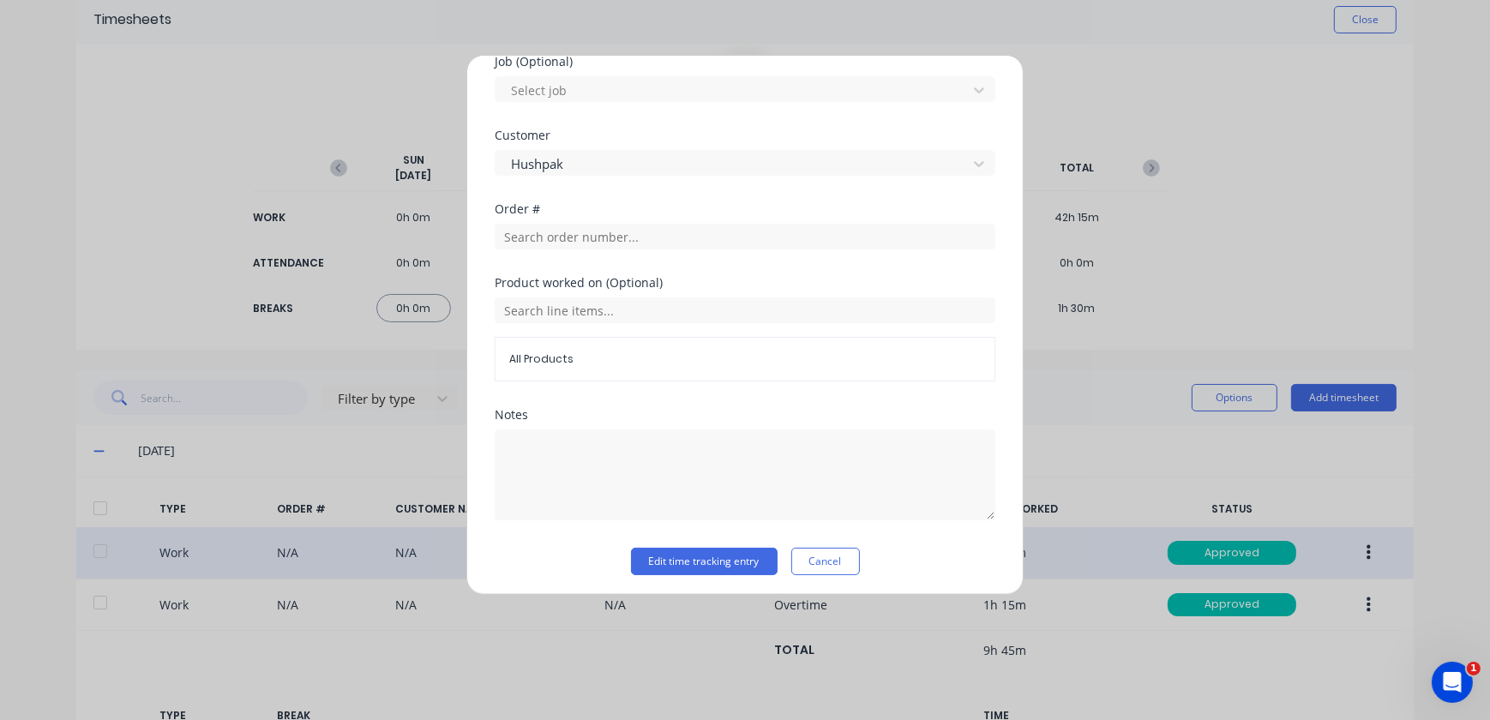
scroll to position [740, 0]
click at [683, 549] on button "Edit time tracking entry" at bounding box center [704, 557] width 147 height 27
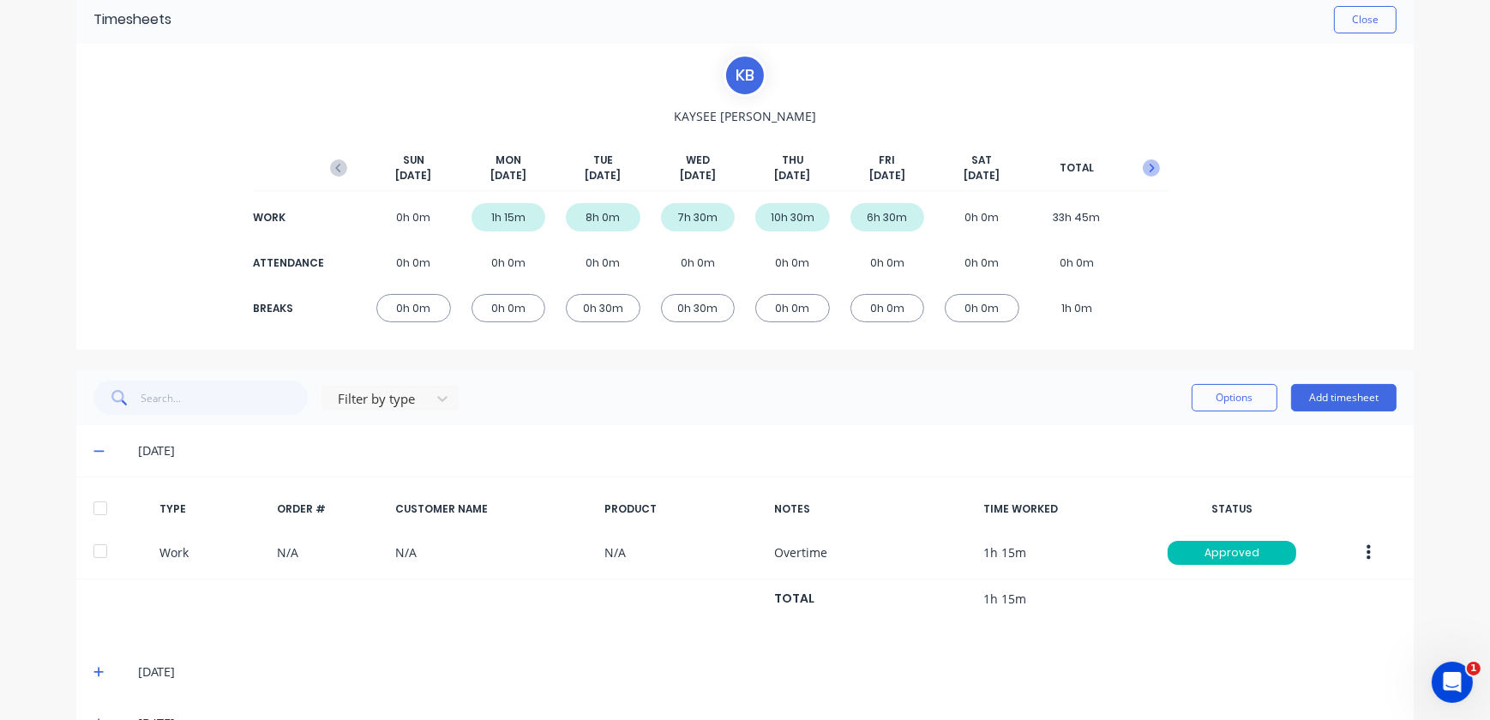
click at [1143, 159] on icon "button" at bounding box center [1151, 167] width 17 height 17
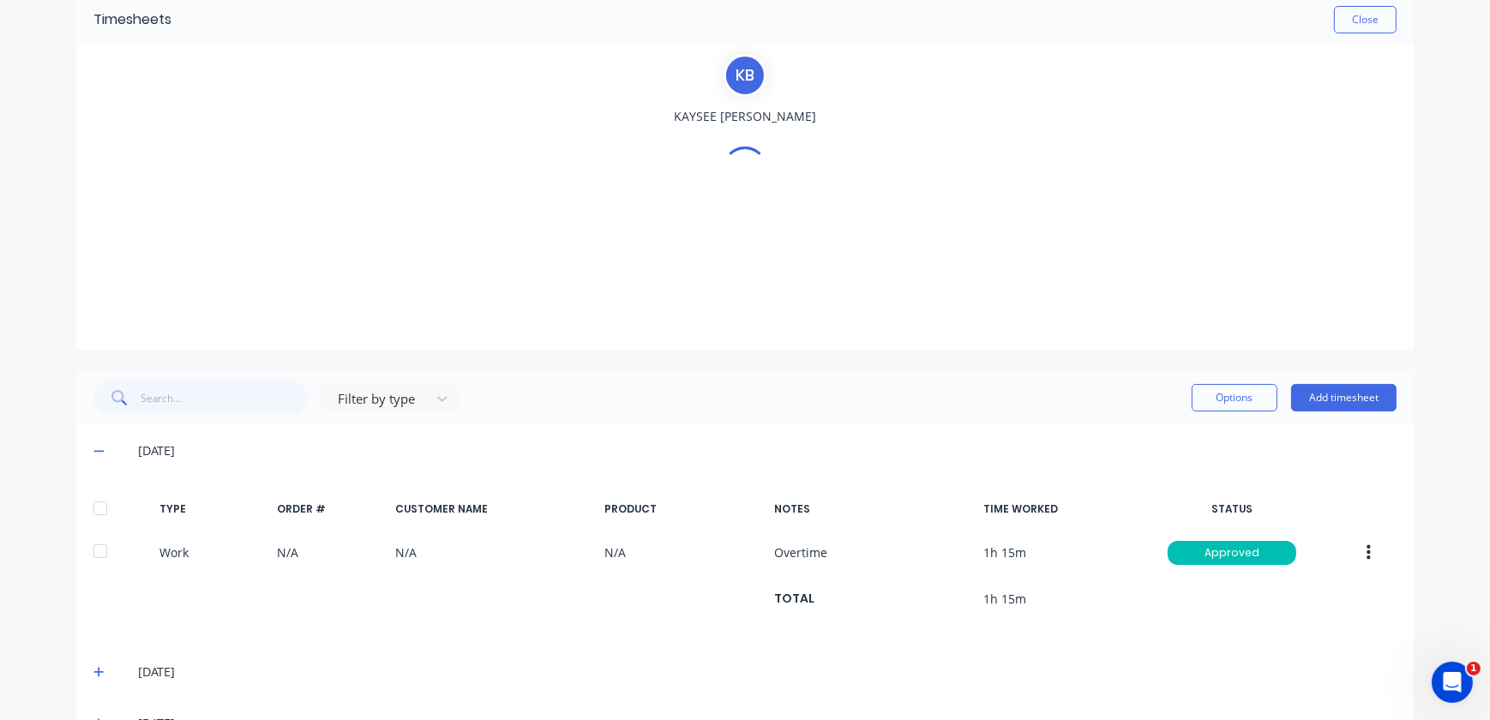
scroll to position [24, 0]
